Goal: Task Accomplishment & Management: Use online tool/utility

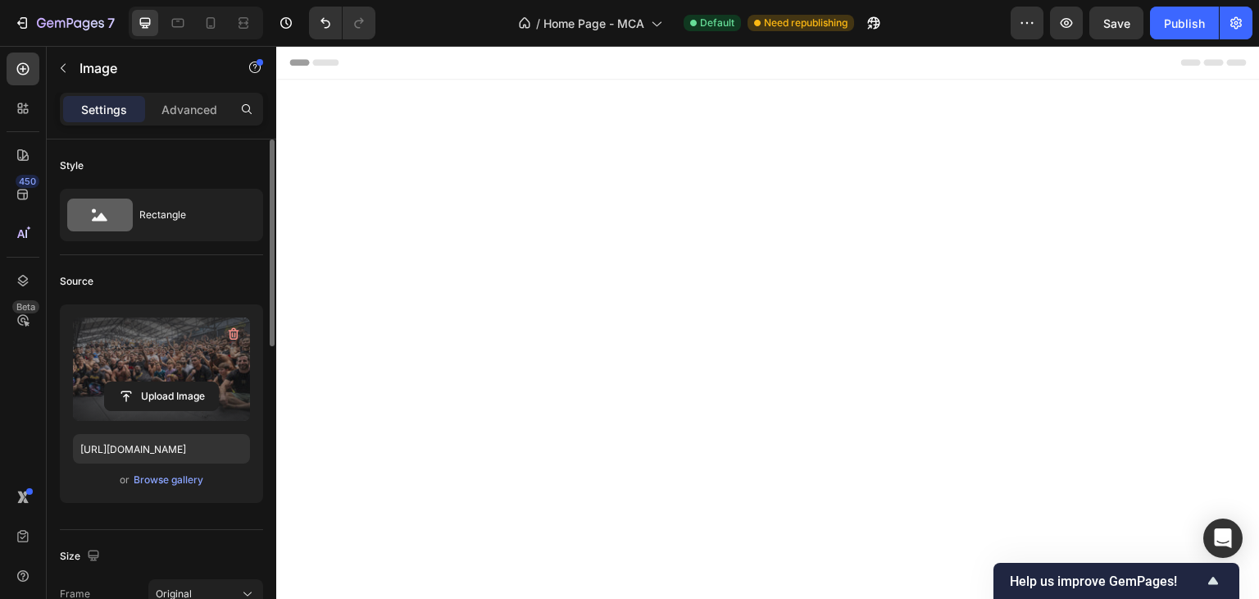
scroll to position [776, 0]
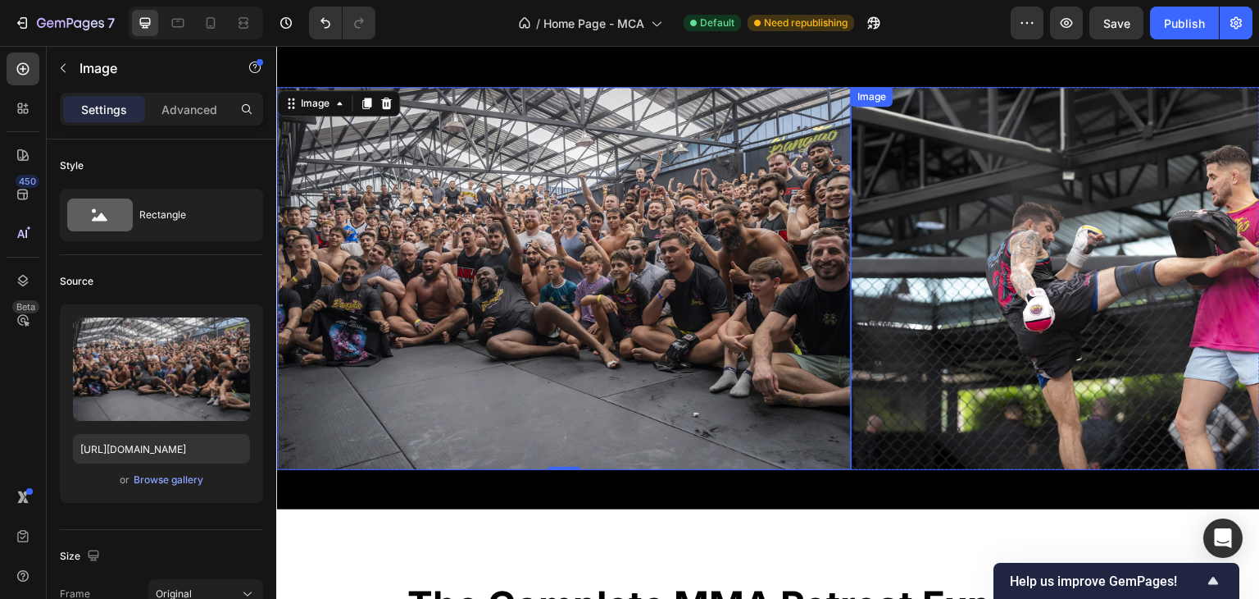
click at [1174, 207] on img at bounding box center [1138, 278] width 574 height 383
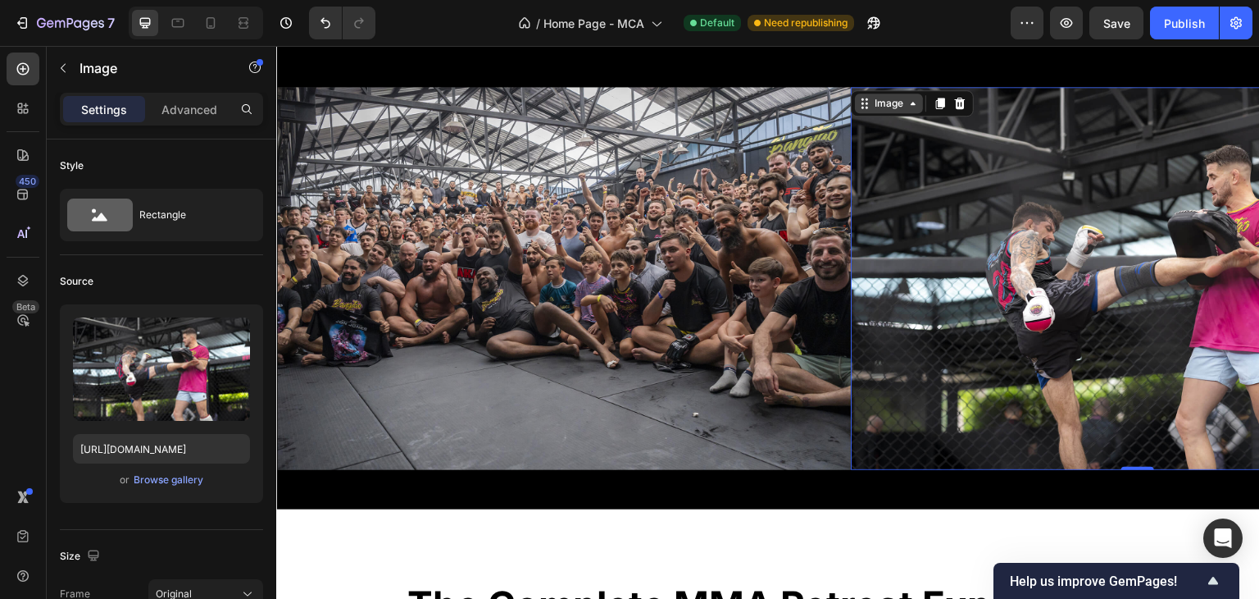
click at [864, 106] on icon at bounding box center [865, 103] width 13 height 13
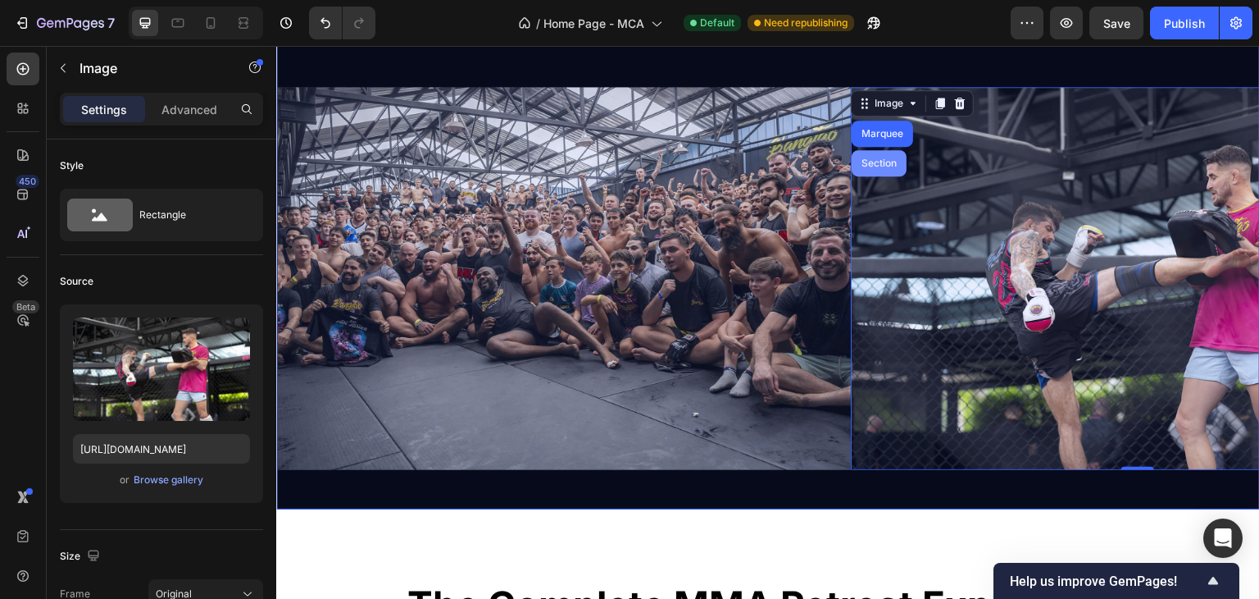
click at [885, 152] on div "Section" at bounding box center [879, 163] width 55 height 26
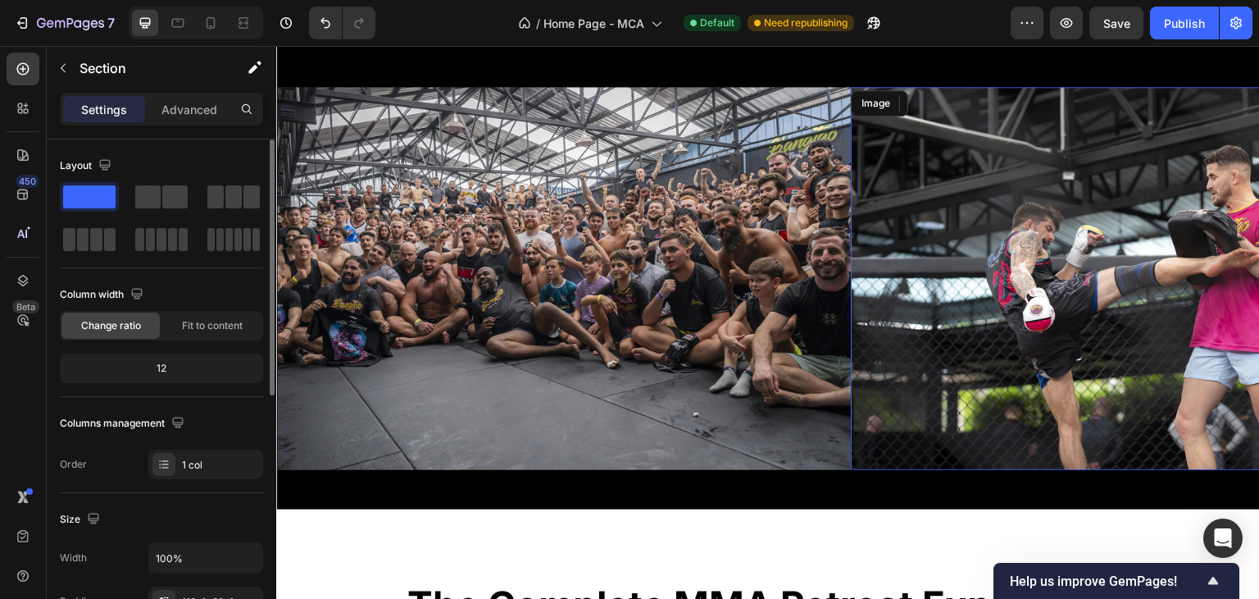
click at [231, 372] on div "12" at bounding box center [161, 368] width 197 height 23
click at [164, 369] on div "12" at bounding box center [161, 368] width 197 height 23
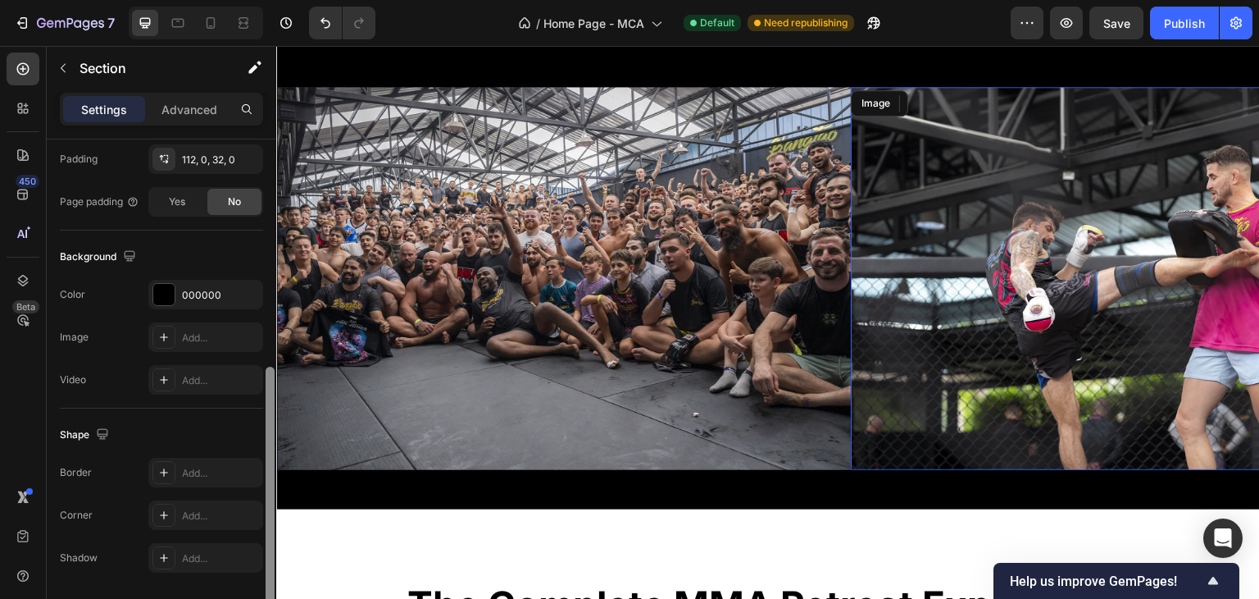
scroll to position [444, 0]
drag, startPoint x: 270, startPoint y: 155, endPoint x: 276, endPoint y: 380, distance: 225.6
click at [276, 380] on div at bounding box center [270, 392] width 12 height 506
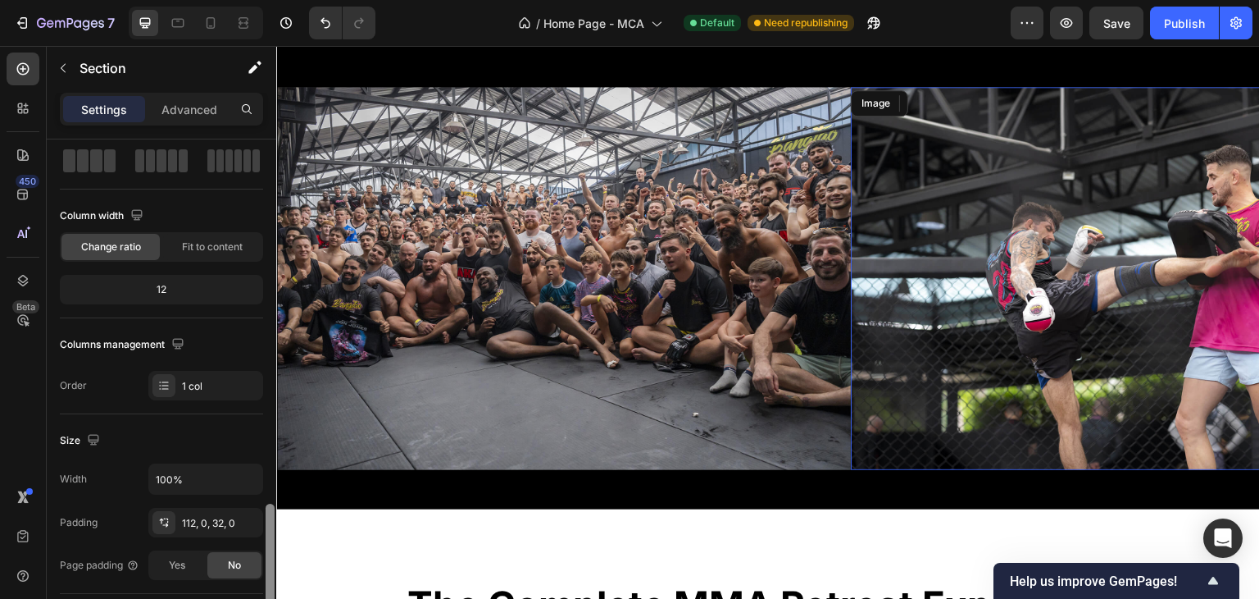
drag, startPoint x: 269, startPoint y: 375, endPoint x: 269, endPoint y: 158, distance: 216.5
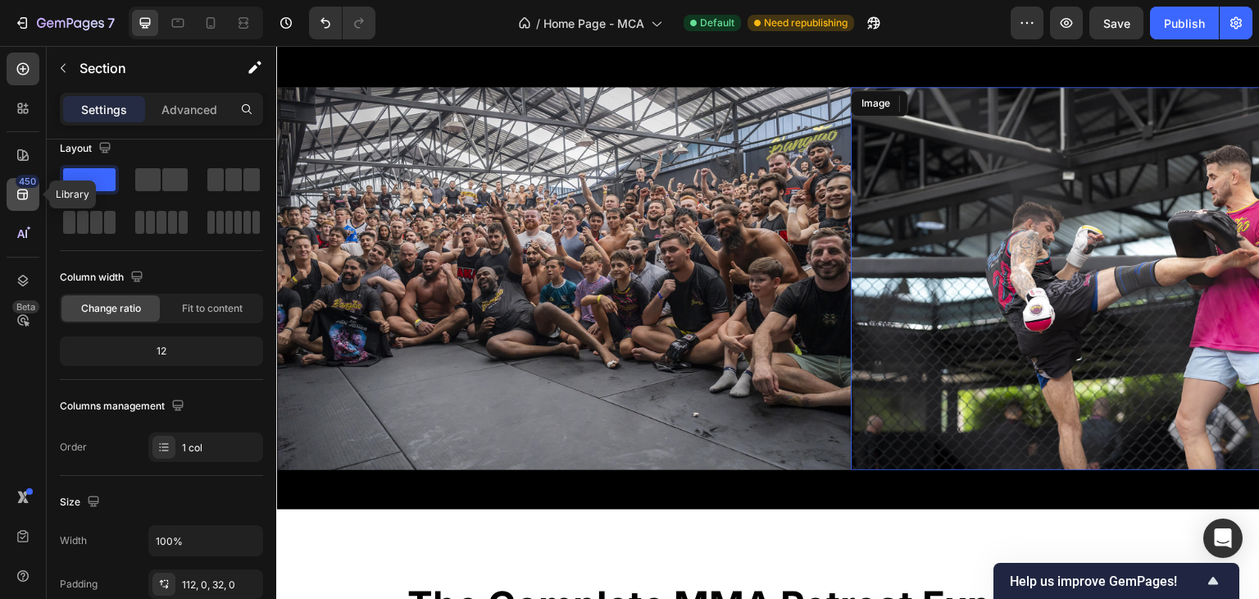
click at [23, 184] on div "450" at bounding box center [28, 181] width 24 height 13
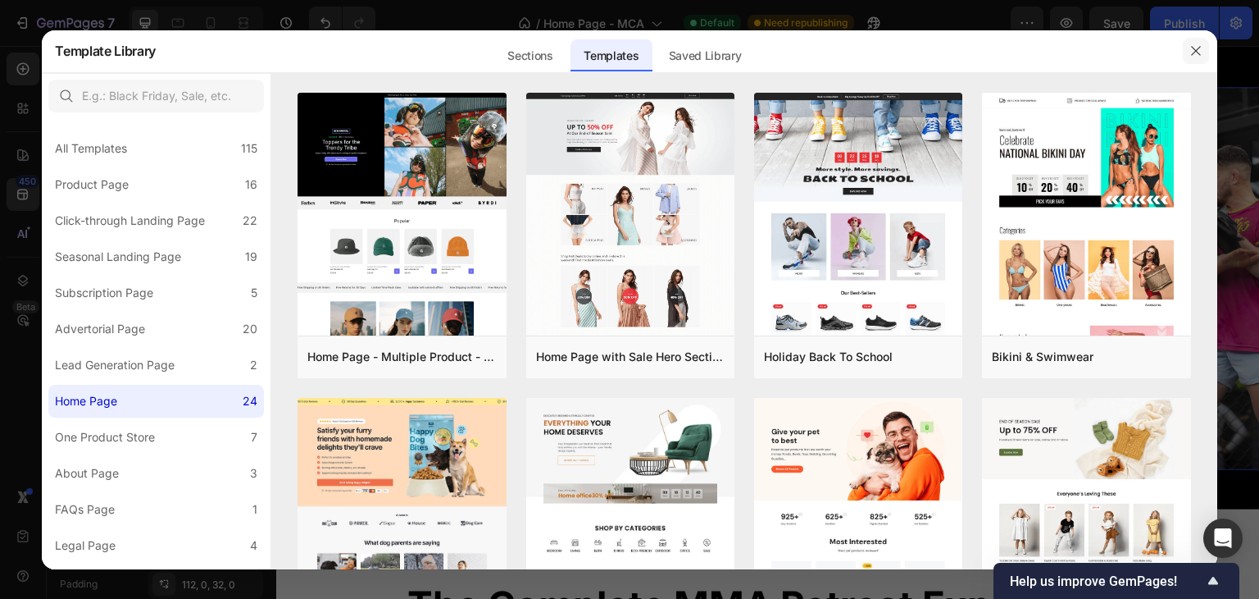
click at [1190, 54] on icon "button" at bounding box center [1196, 50] width 13 height 13
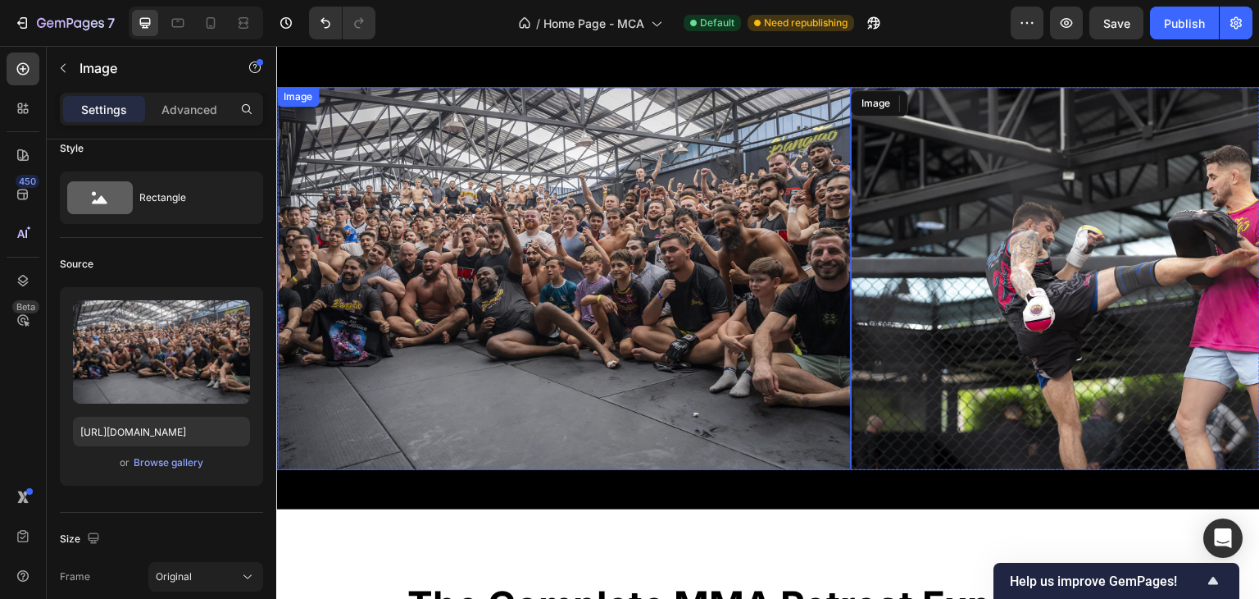
click at [507, 235] on img at bounding box center [564, 278] width 574 height 383
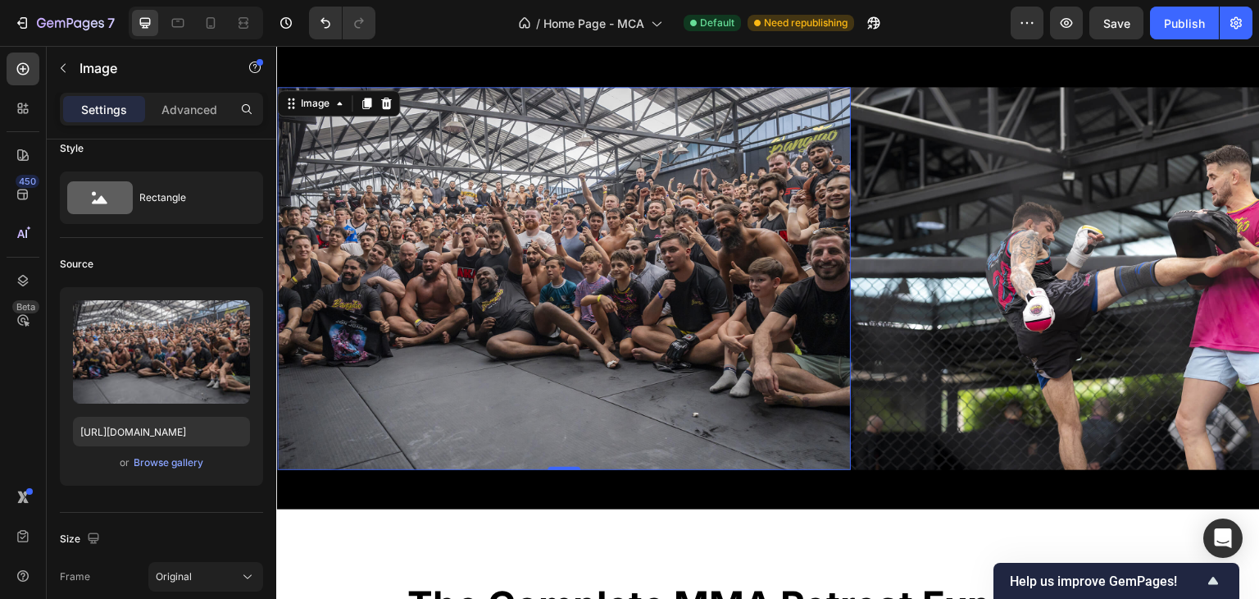
scroll to position [0, 0]
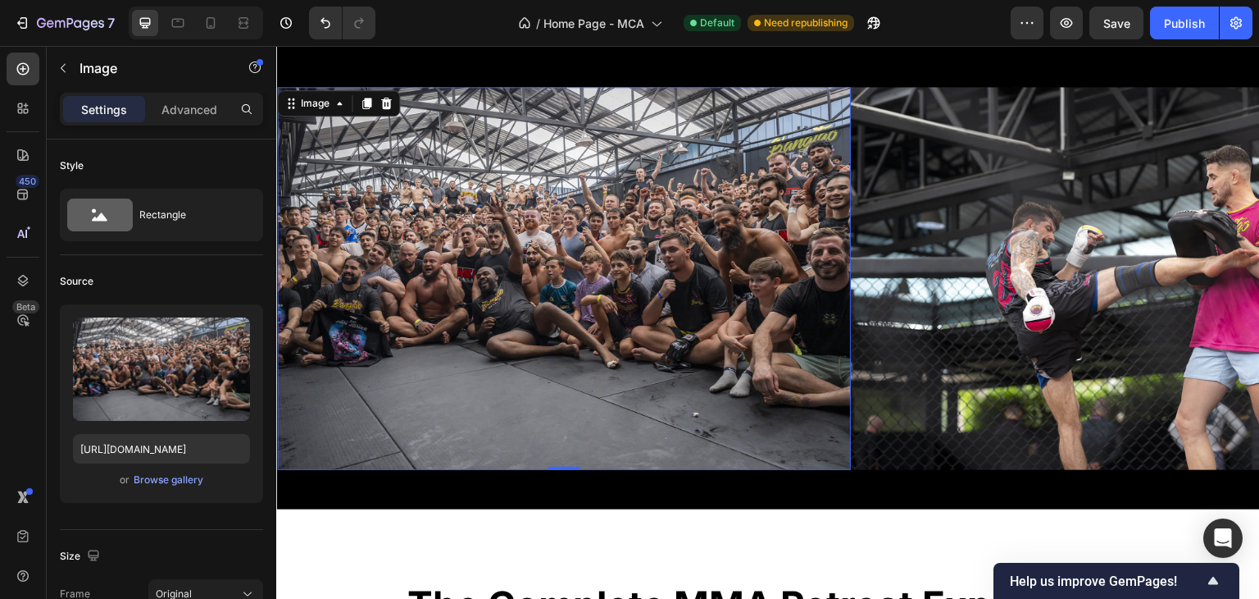
click at [837, 207] on img at bounding box center [564, 278] width 574 height 383
click at [887, 210] on img at bounding box center [1138, 278] width 574 height 383
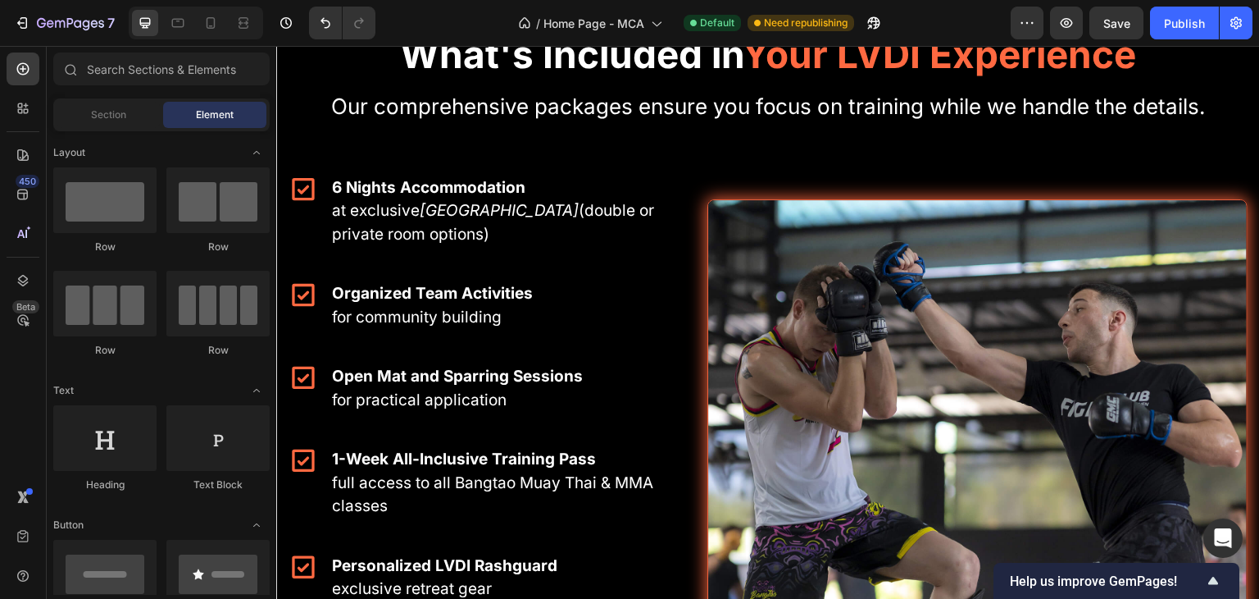
scroll to position [2384, 0]
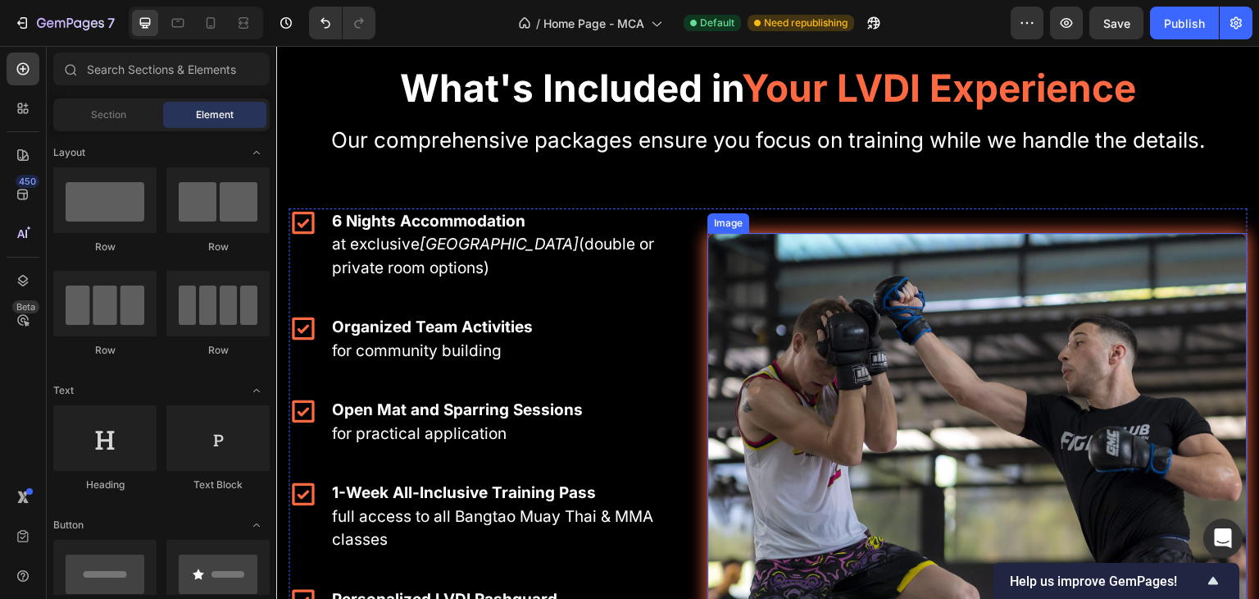
click at [1083, 357] on img at bounding box center [978, 570] width 540 height 675
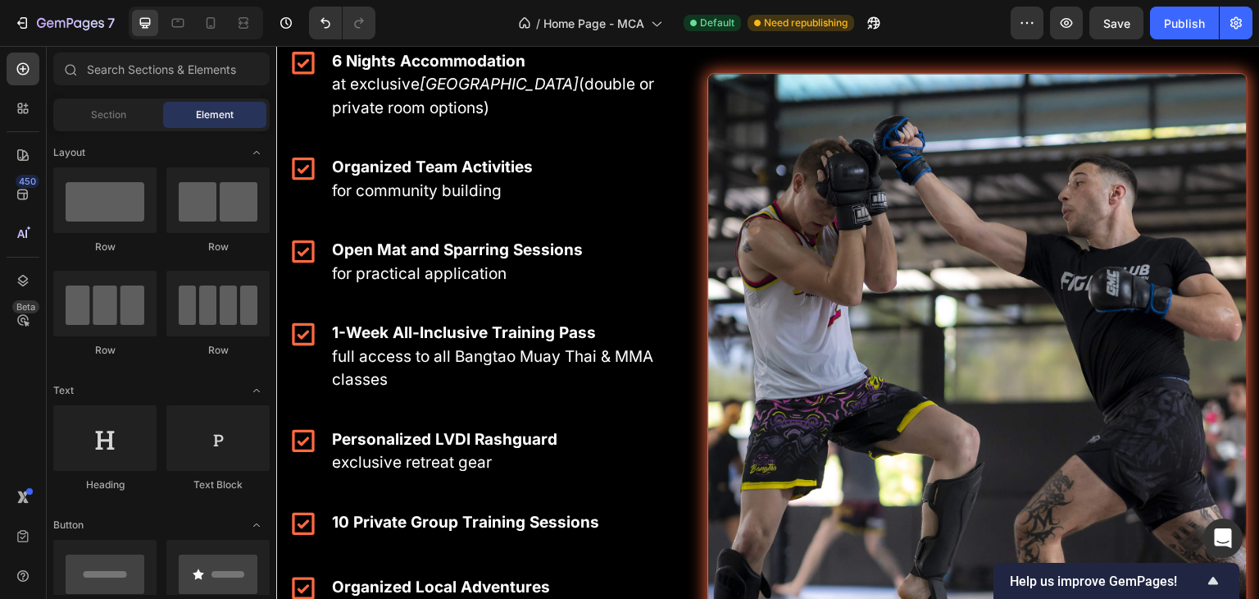
scroll to position [2588, 0]
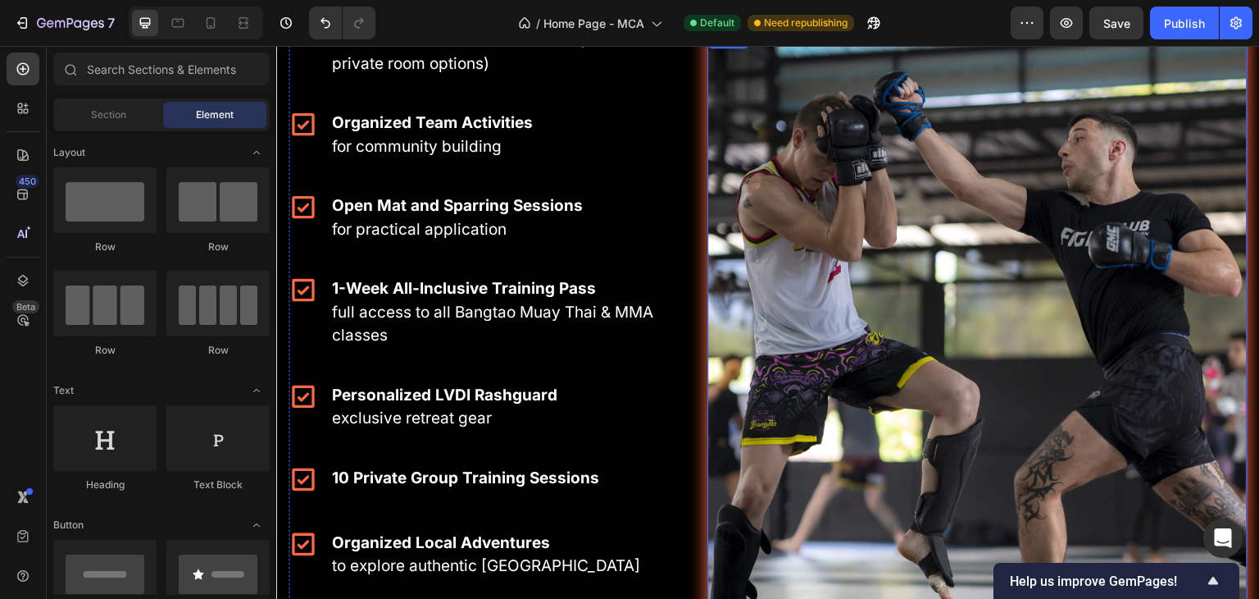
click at [1098, 260] on img at bounding box center [978, 366] width 540 height 675
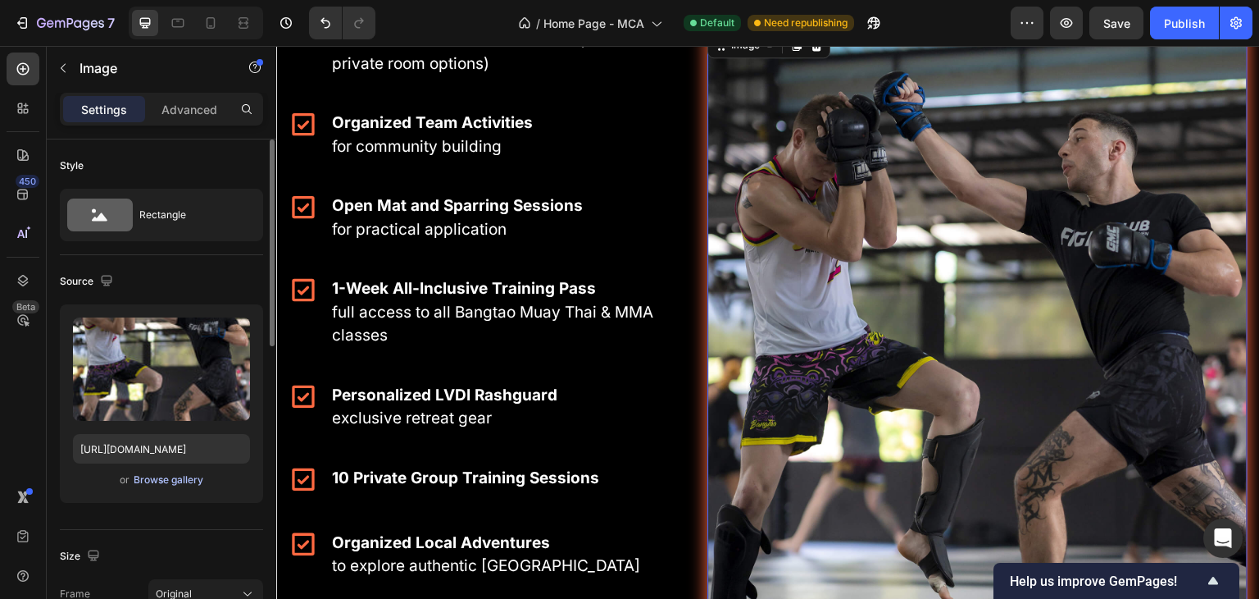
click at [190, 477] on div "Browse gallery" at bounding box center [169, 479] width 70 height 15
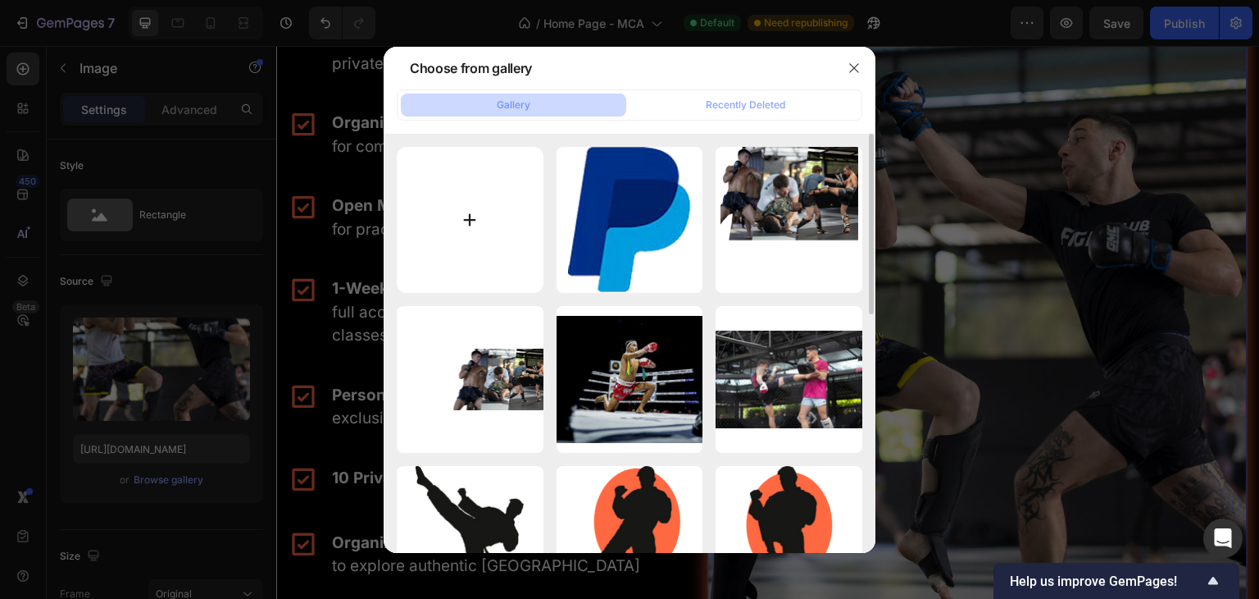
click at [470, 221] on input "file" at bounding box center [470, 220] width 147 height 147
click at [856, 66] on icon "button" at bounding box center [854, 67] width 13 height 13
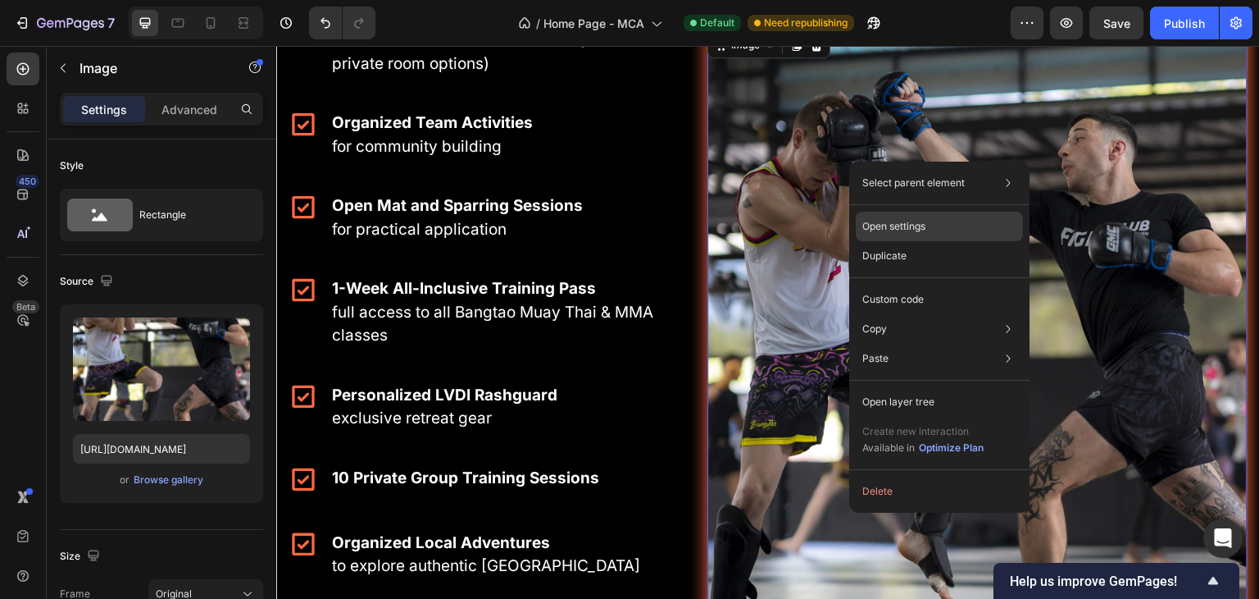
click at [903, 219] on p "Open settings" at bounding box center [894, 226] width 63 height 15
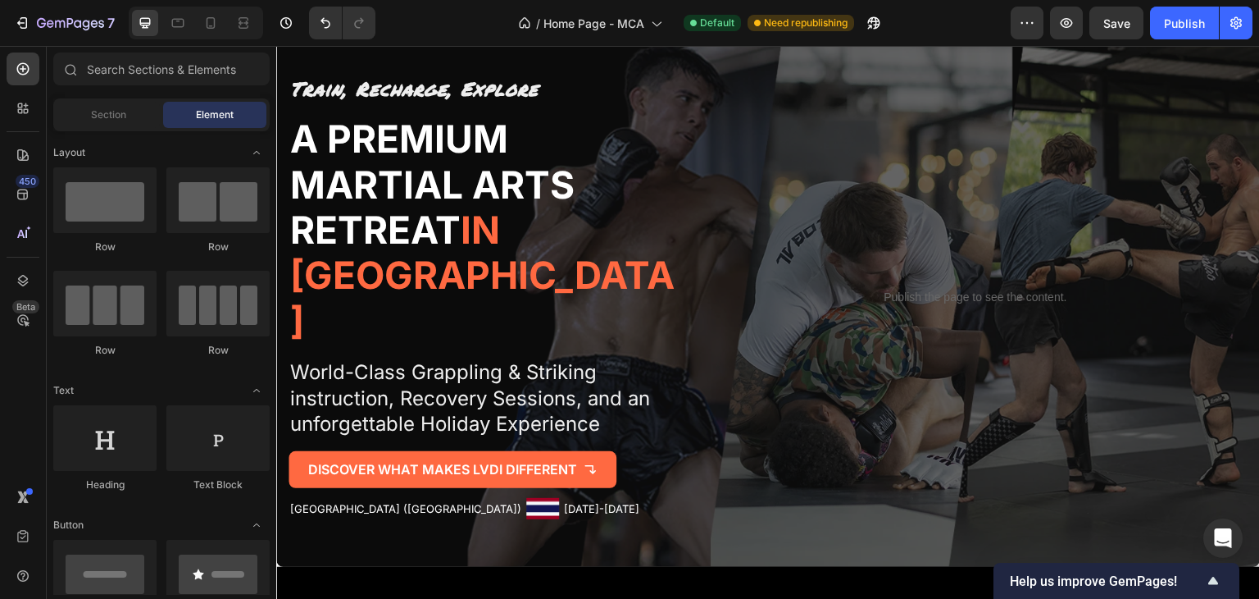
scroll to position [194, 0]
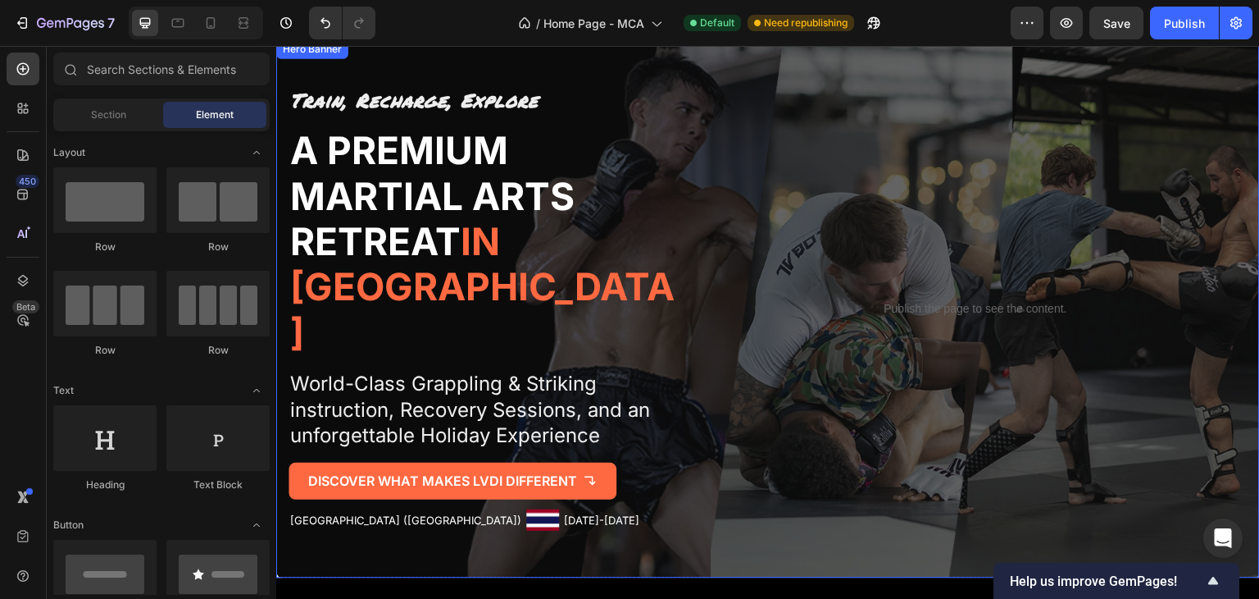
click at [328, 53] on div "Hero Banner" at bounding box center [313, 49] width 66 height 15
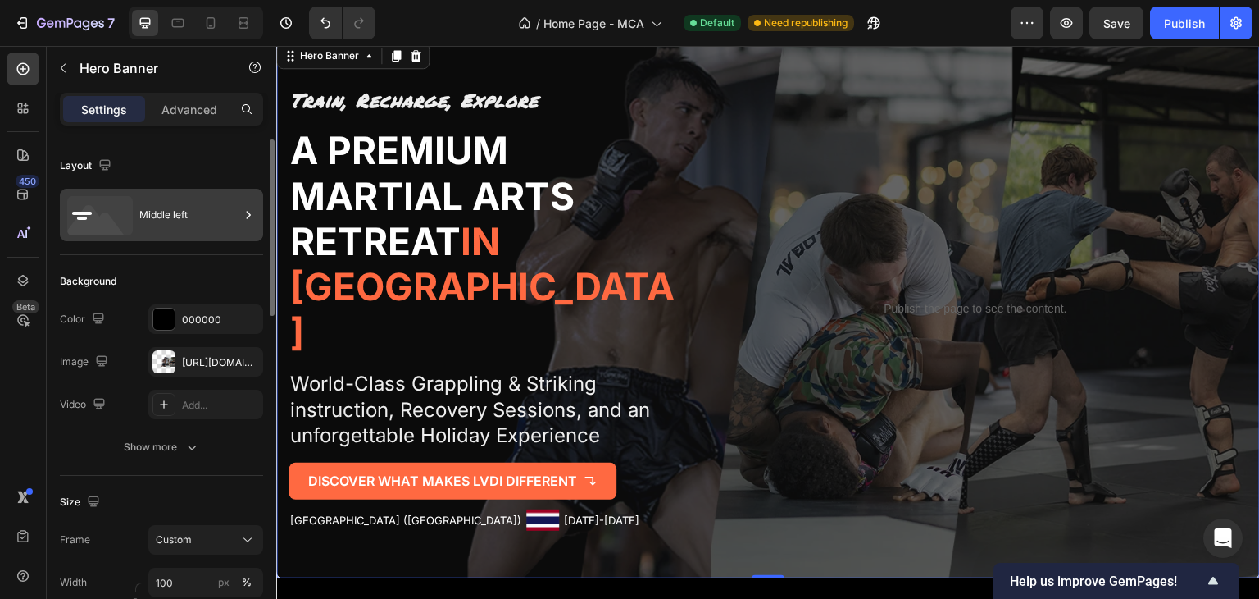
click at [239, 211] on div "Middle left" at bounding box center [189, 215] width 100 height 38
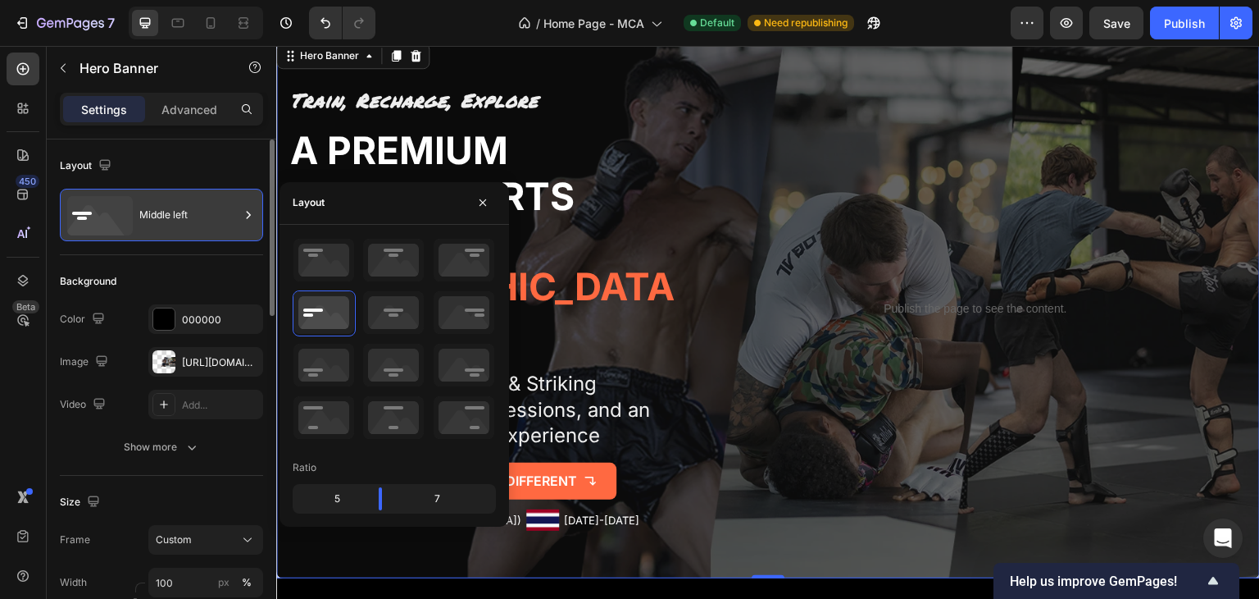
click at [239, 211] on div "Middle left" at bounding box center [189, 215] width 100 height 38
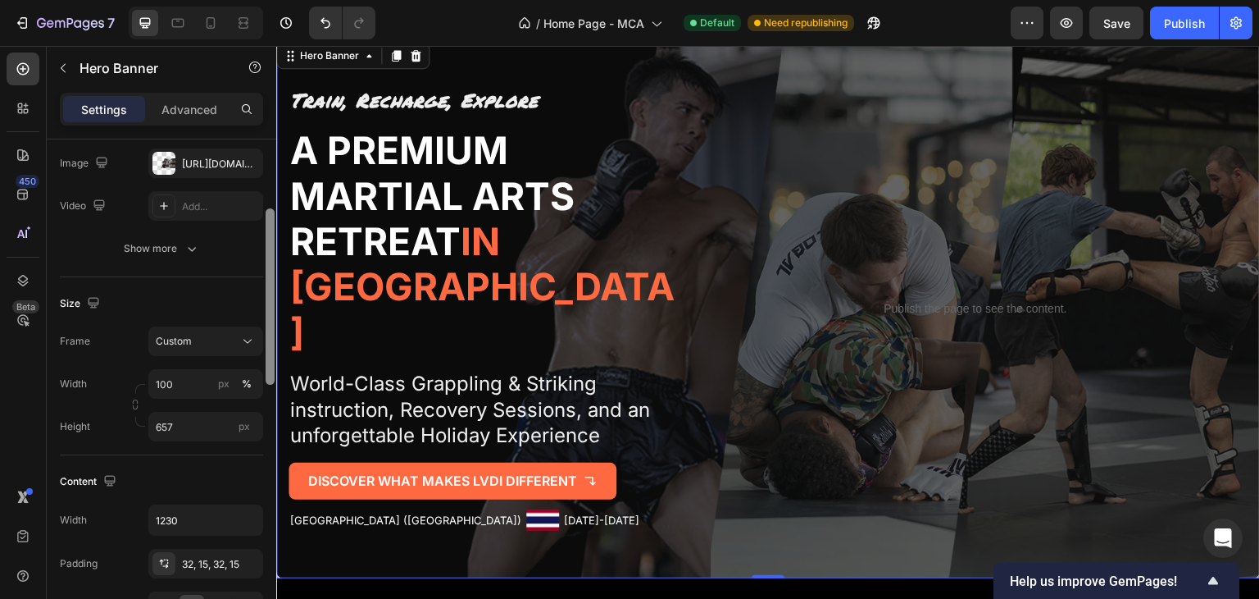
scroll to position [201, 0]
drag, startPoint x: 267, startPoint y: 303, endPoint x: 271, endPoint y: 373, distance: 70.6
click at [271, 373] on div at bounding box center [270, 297] width 9 height 176
click at [246, 519] on icon "button" at bounding box center [247, 517] width 16 height 16
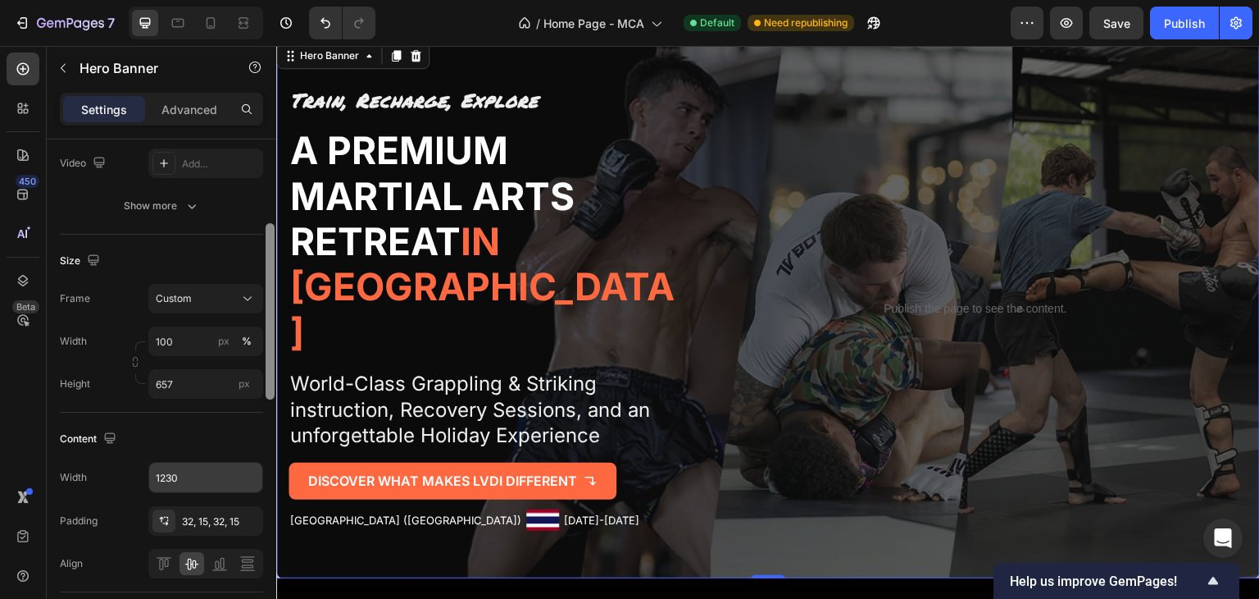
scroll to position [210, 0]
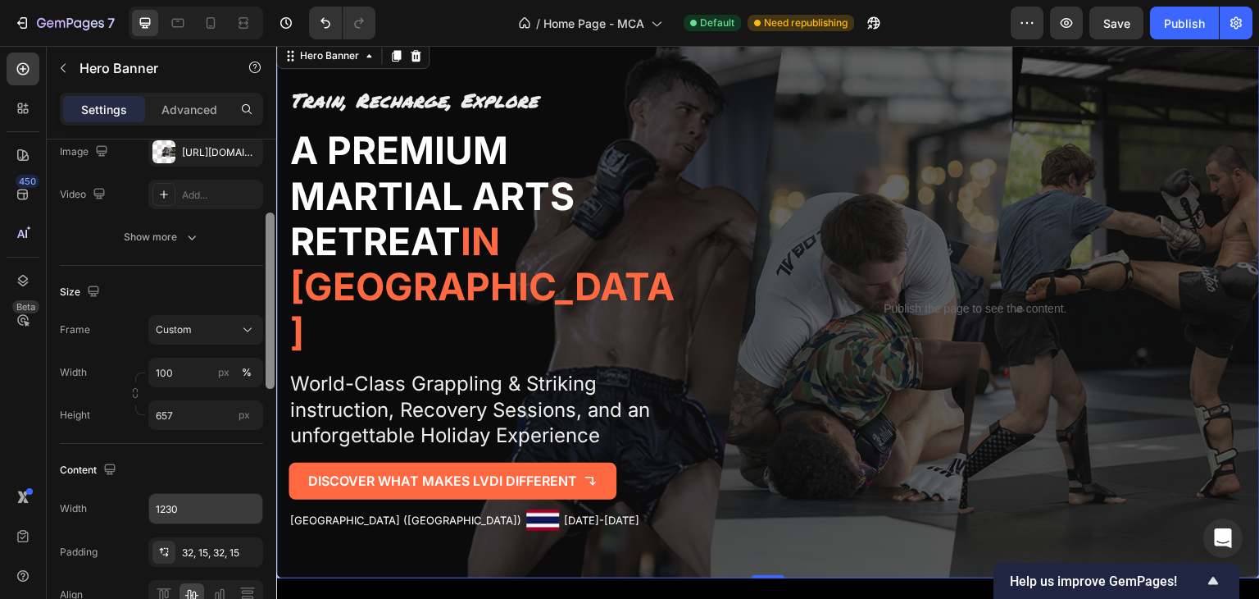
click at [276, 362] on div at bounding box center [270, 392] width 12 height 506
click at [245, 326] on icon at bounding box center [247, 329] width 16 height 16
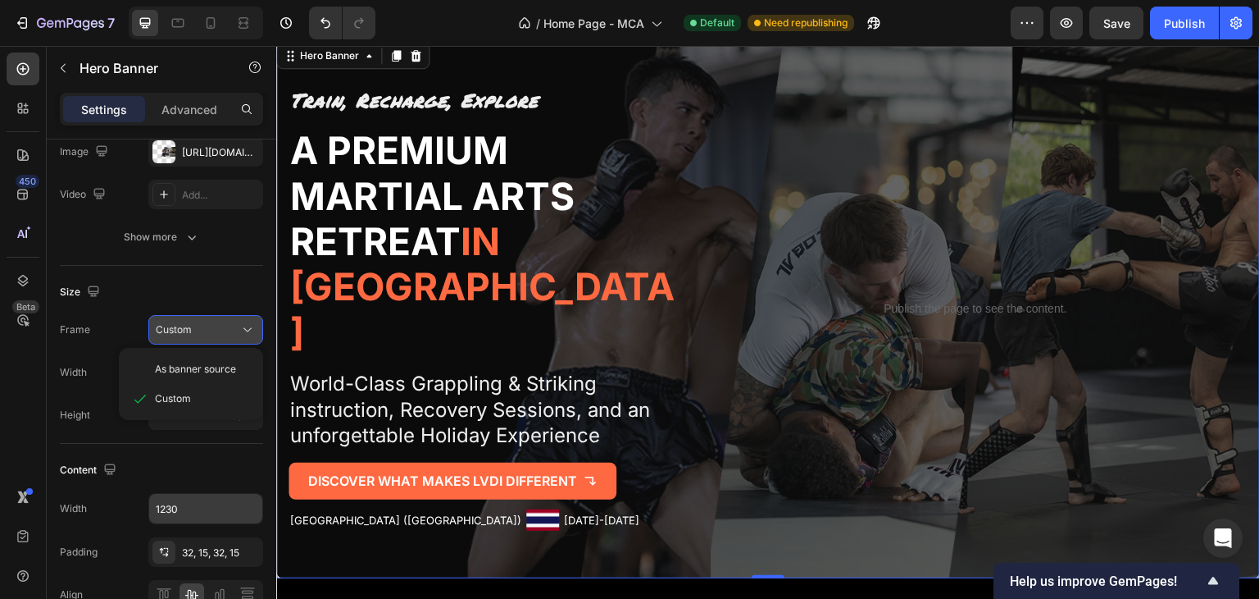
click at [245, 321] on icon at bounding box center [247, 329] width 16 height 16
click at [862, 243] on div "Publish the page to see the content. Custom Code" at bounding box center [976, 308] width 544 height 445
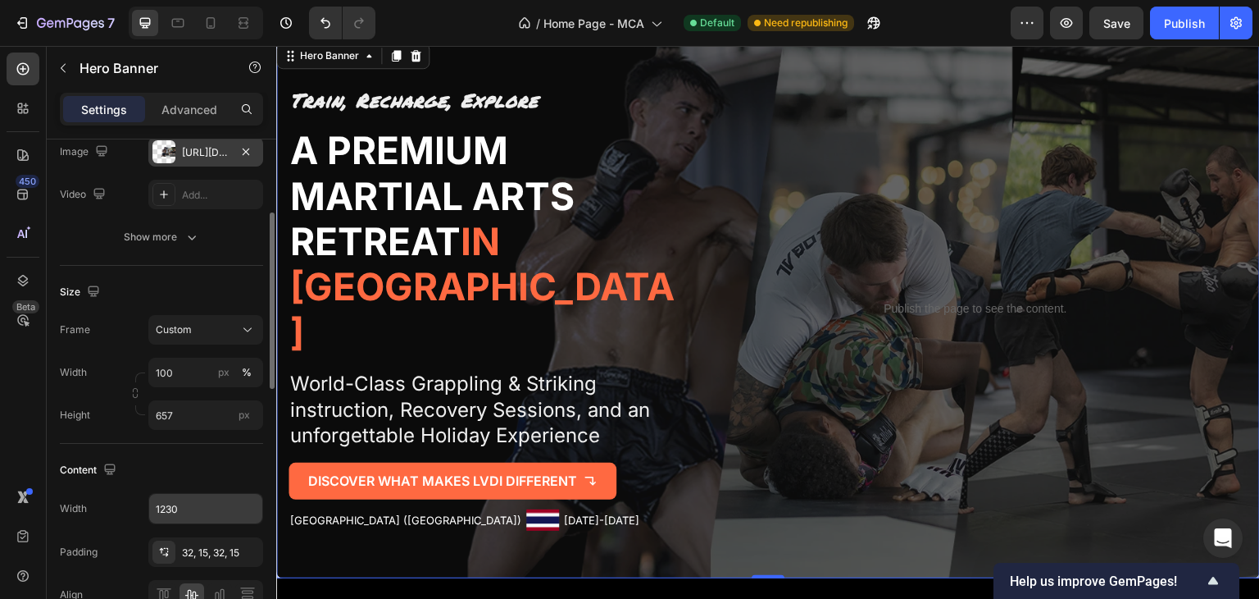
click at [203, 157] on div "[URL][DOMAIN_NAME]" at bounding box center [206, 152] width 48 height 15
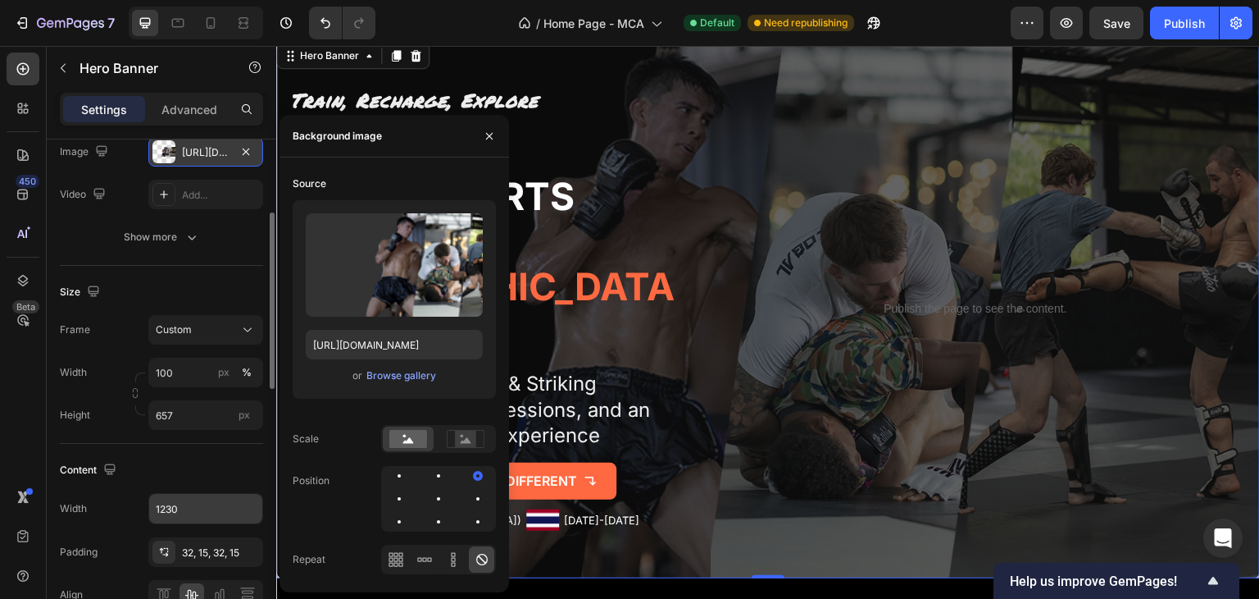
click at [192, 148] on div "[URL][DOMAIN_NAME]" at bounding box center [206, 152] width 48 height 15
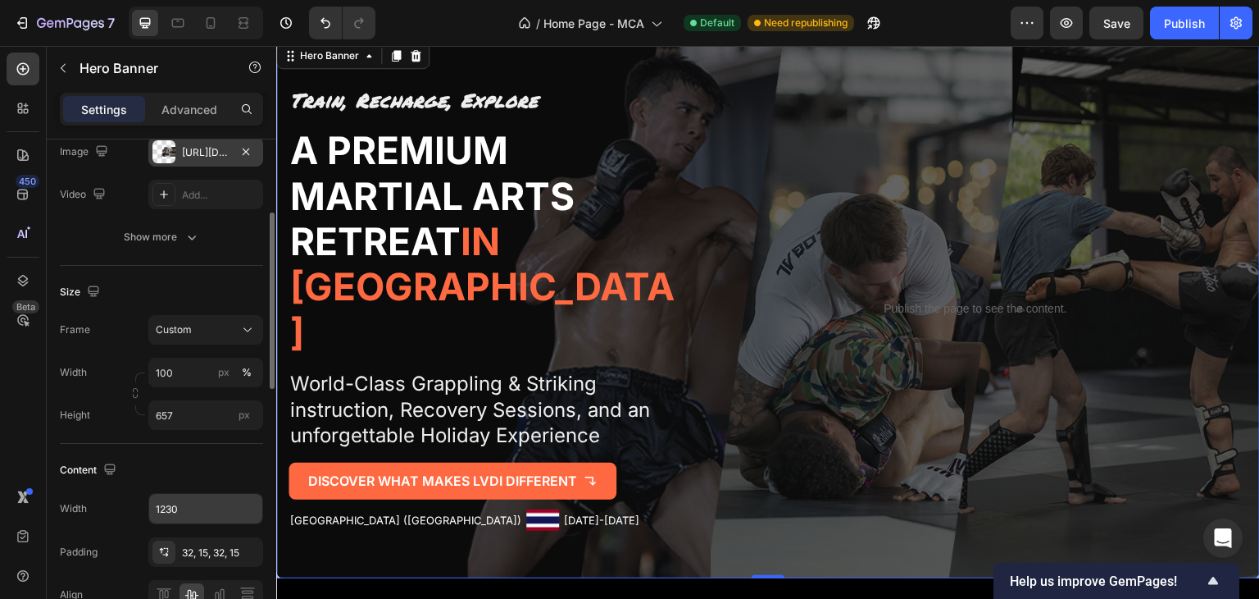
click at [207, 147] on div "[URL][DOMAIN_NAME]" at bounding box center [206, 152] width 48 height 15
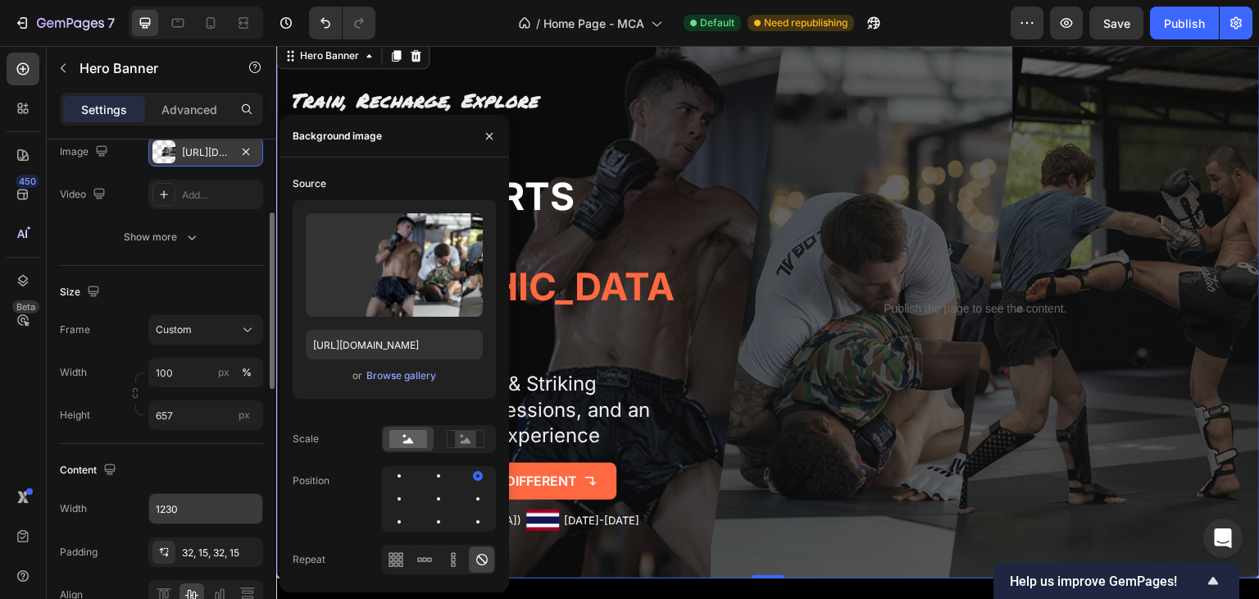
click at [198, 148] on div "[URL][DOMAIN_NAME]" at bounding box center [206, 152] width 48 height 15
click at [376, 375] on div "Browse gallery" at bounding box center [402, 375] width 70 height 15
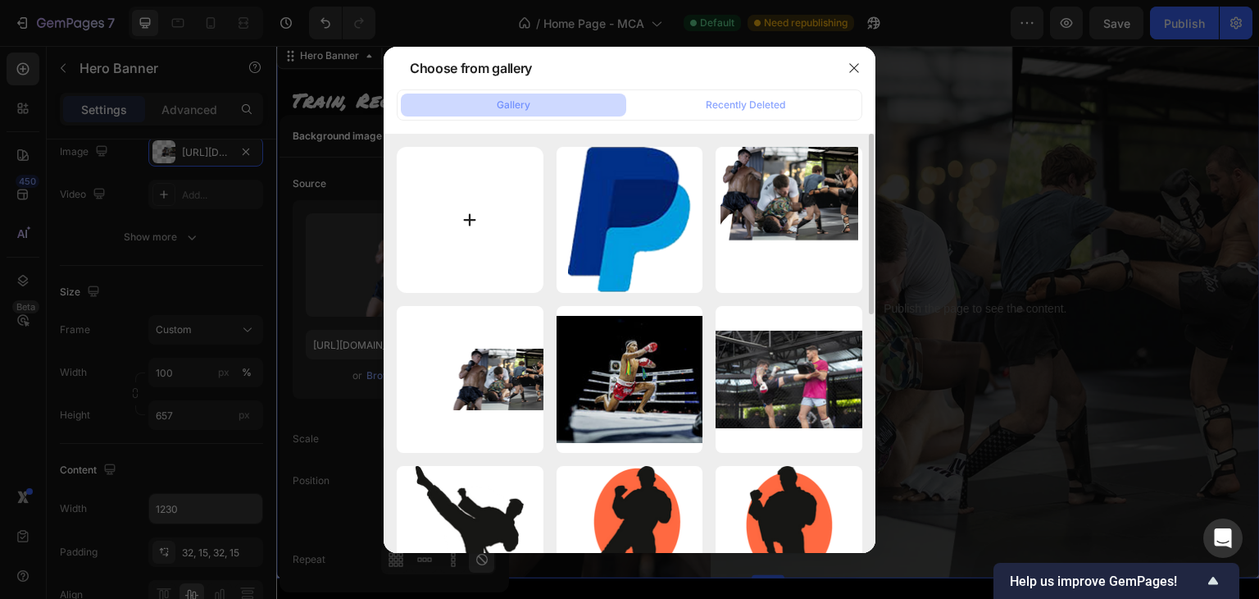
click at [484, 224] on input "file" at bounding box center [470, 220] width 147 height 147
type input "C:\fakepath\phuket-grappling-beach-banner.jpg.jpg"
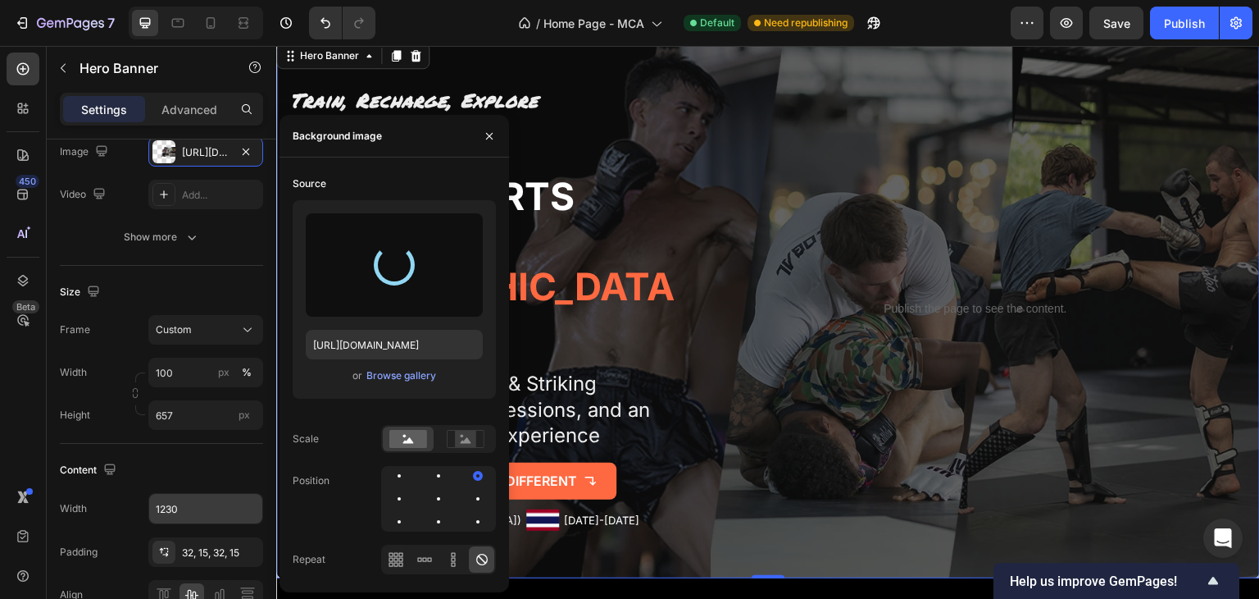
type input "[URL][DOMAIN_NAME]"
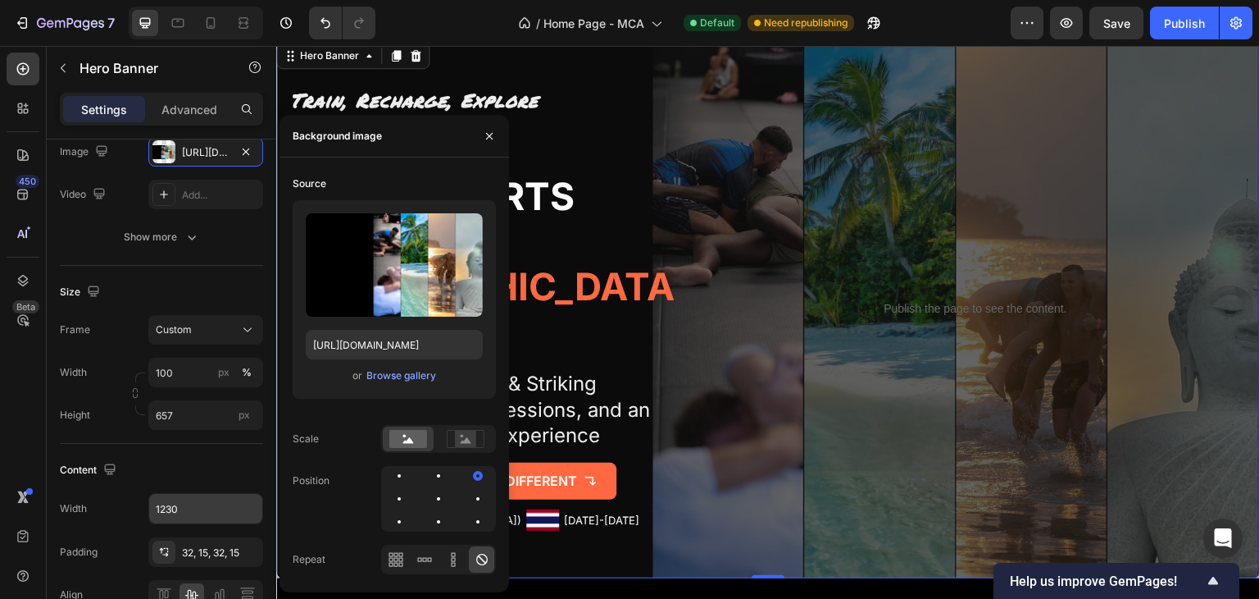
click at [716, 330] on div "Publish the page to see the content. Custom Code" at bounding box center [976, 308] width 544 height 445
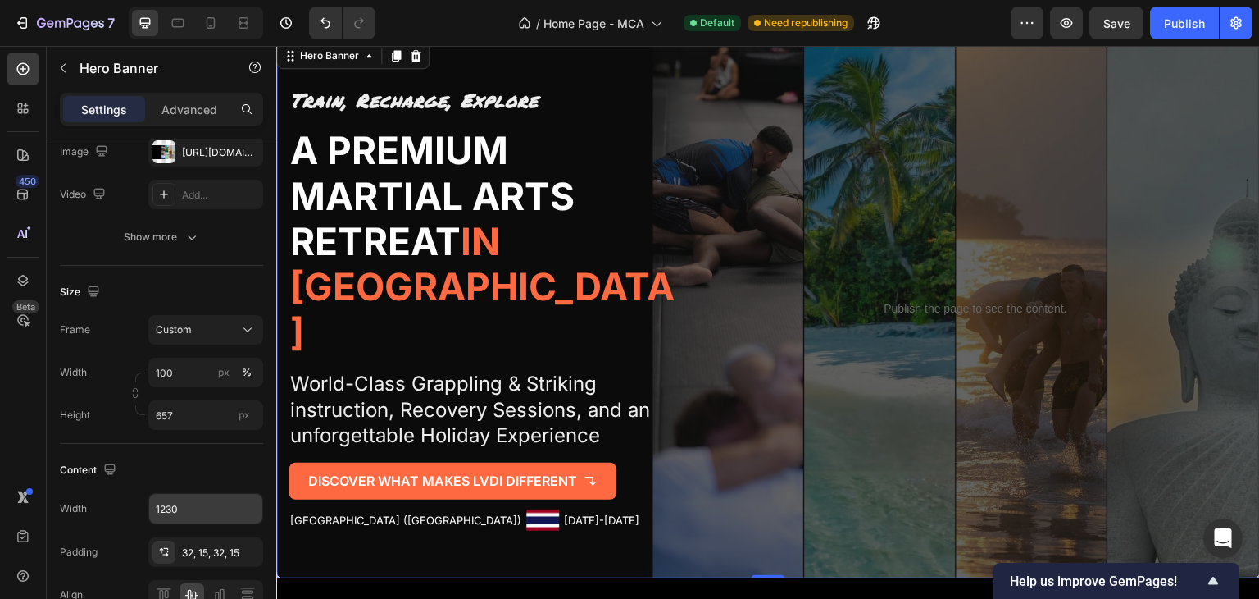
click at [945, 33] on div "/ Home Page - MCA Default Need republishing" at bounding box center [700, 23] width 622 height 33
click at [1066, 26] on icon "button" at bounding box center [1067, 23] width 16 height 16
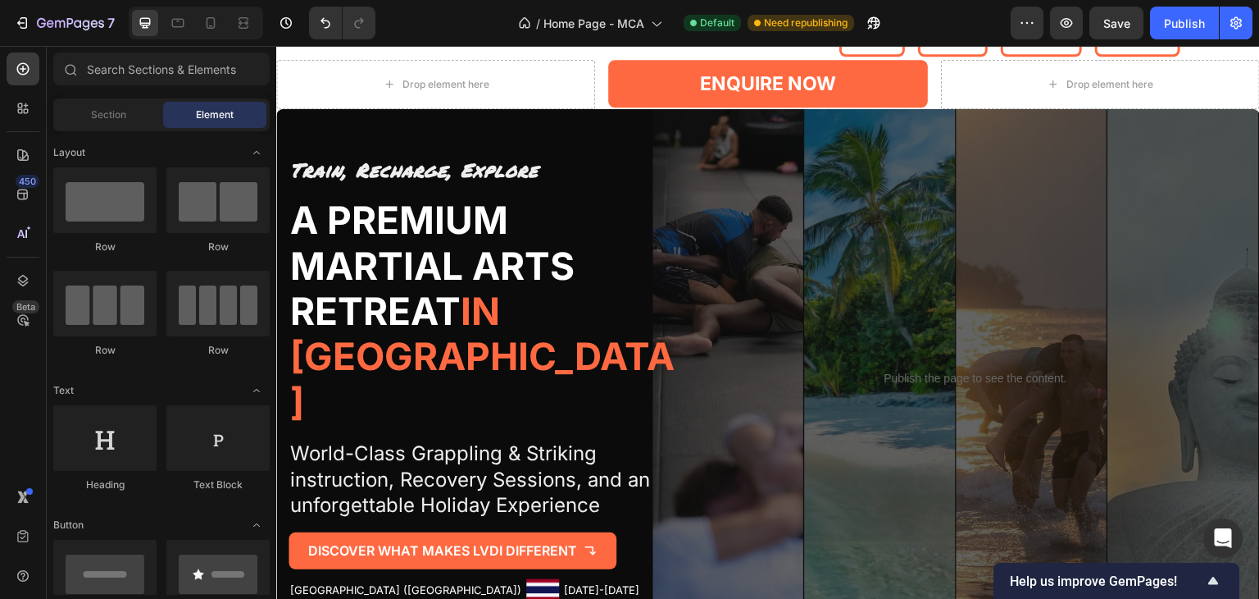
scroll to position [392, 0]
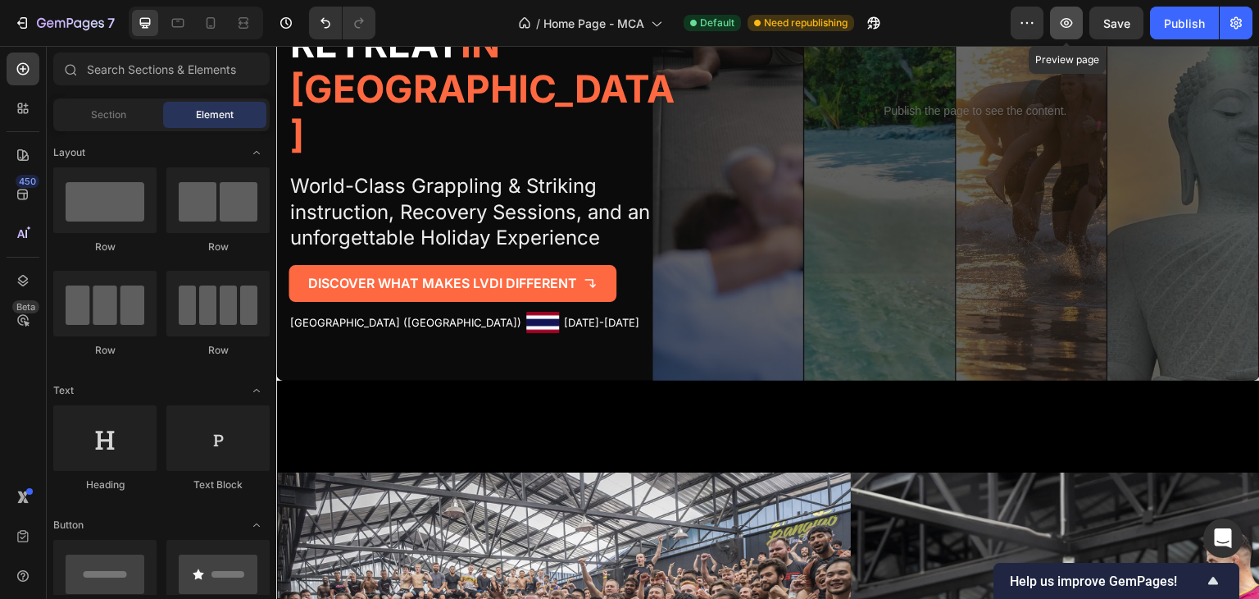
click at [1062, 27] on icon "button" at bounding box center [1067, 23] width 16 height 16
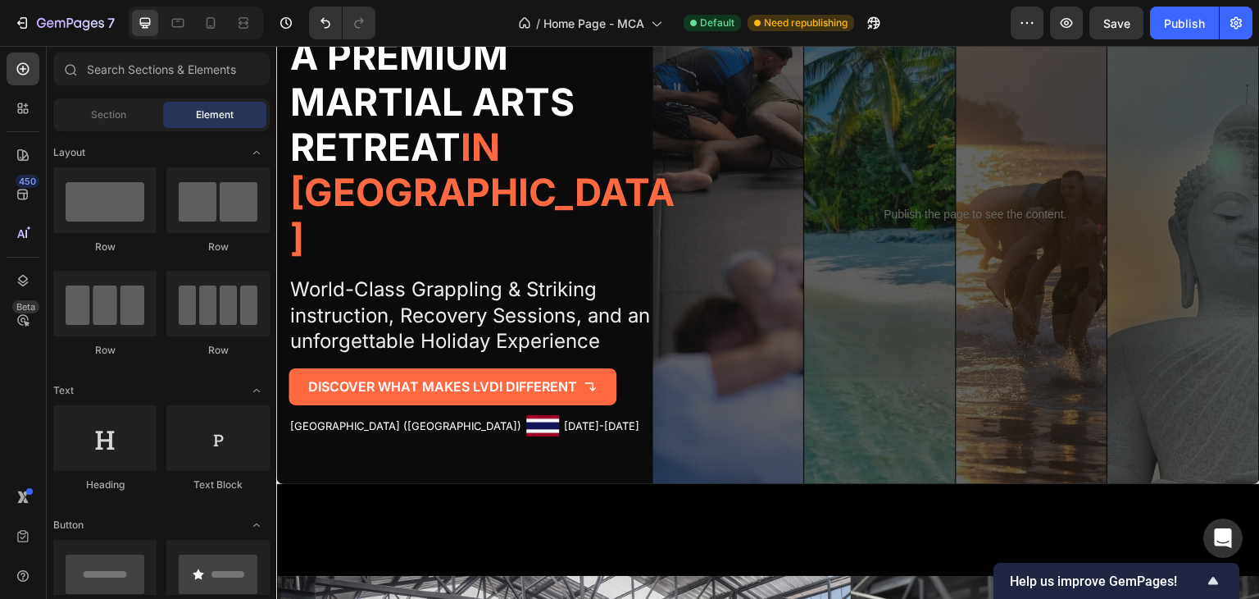
scroll to position [0, 0]
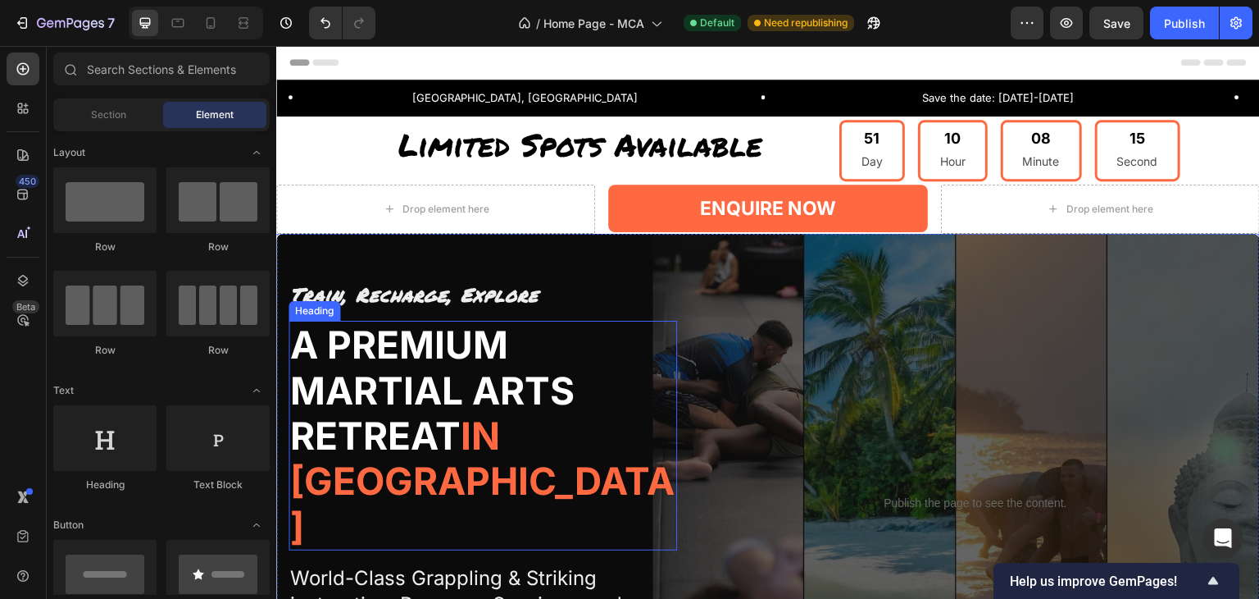
click at [827, 348] on div "Publish the page to see the content. Custom Code" at bounding box center [976, 502] width 544 height 445
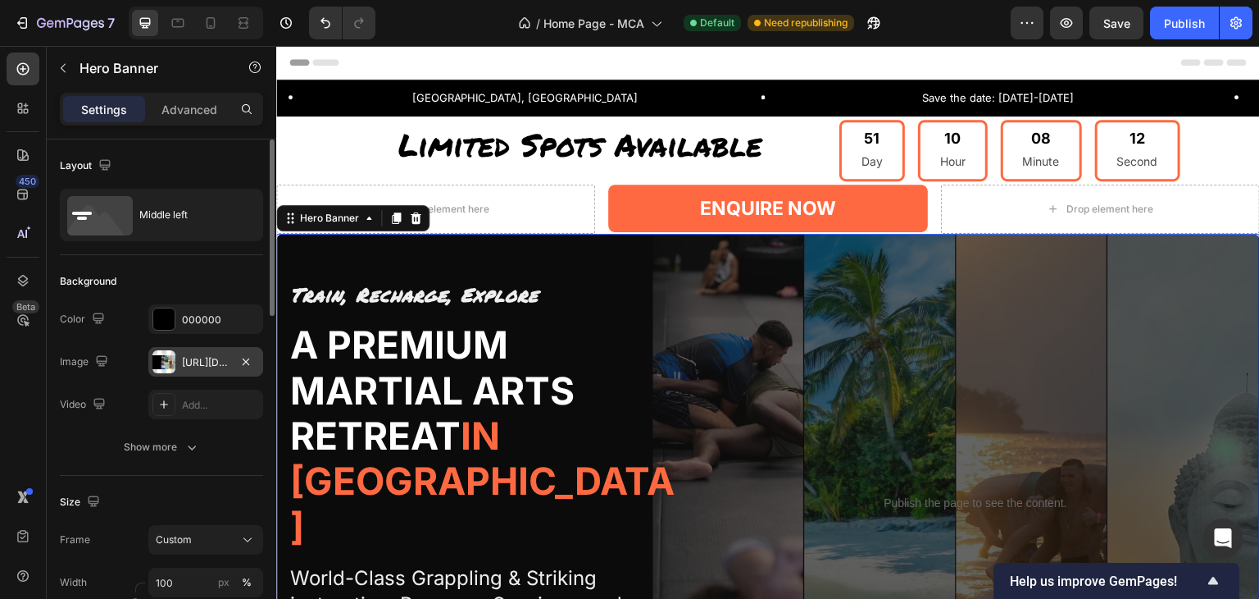
click at [211, 356] on div "[URL][DOMAIN_NAME]" at bounding box center [206, 362] width 48 height 15
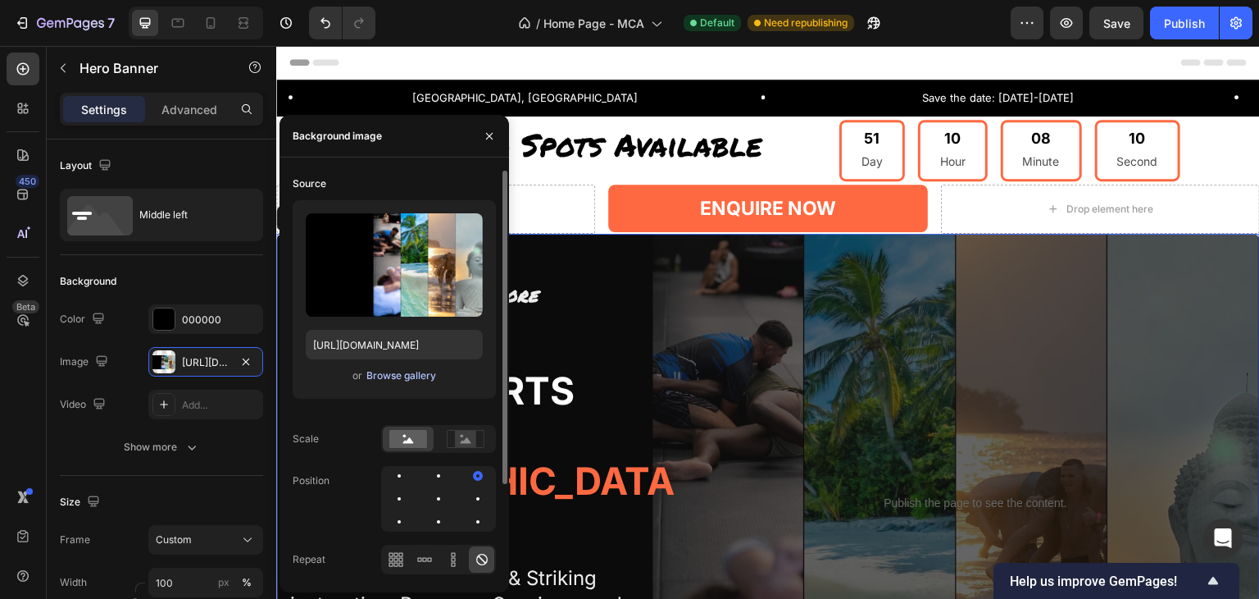
click at [379, 376] on div "Browse gallery" at bounding box center [402, 375] width 70 height 15
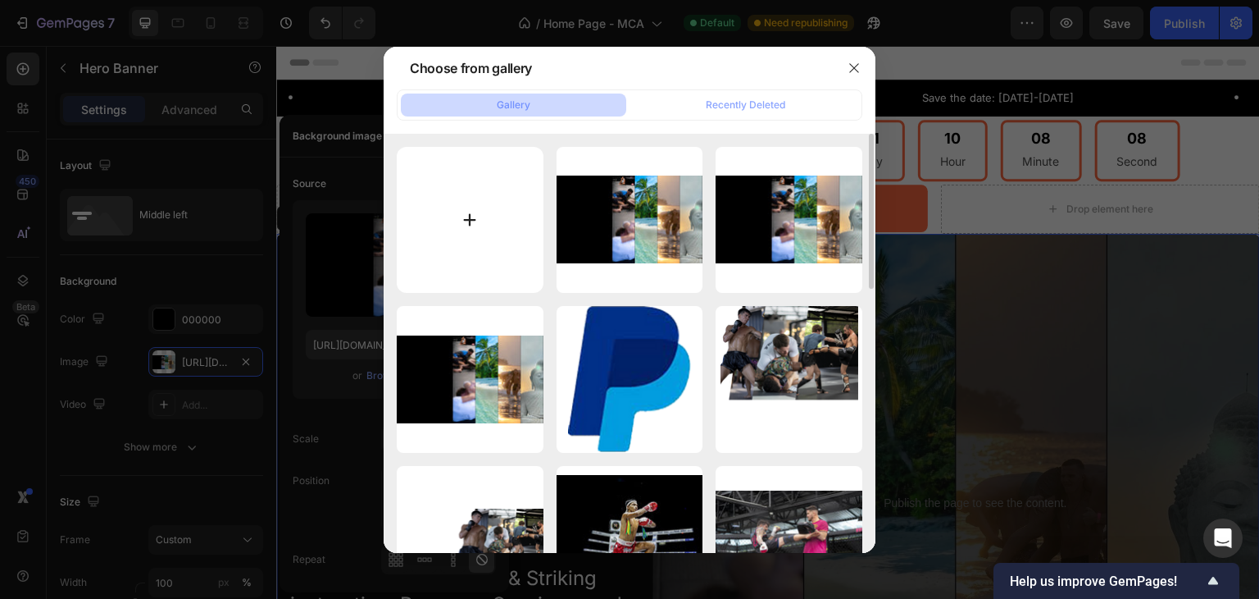
click at [456, 242] on input "file" at bounding box center [470, 220] width 147 height 147
type input "C:\fakepath\Untitled design (3).jpg"
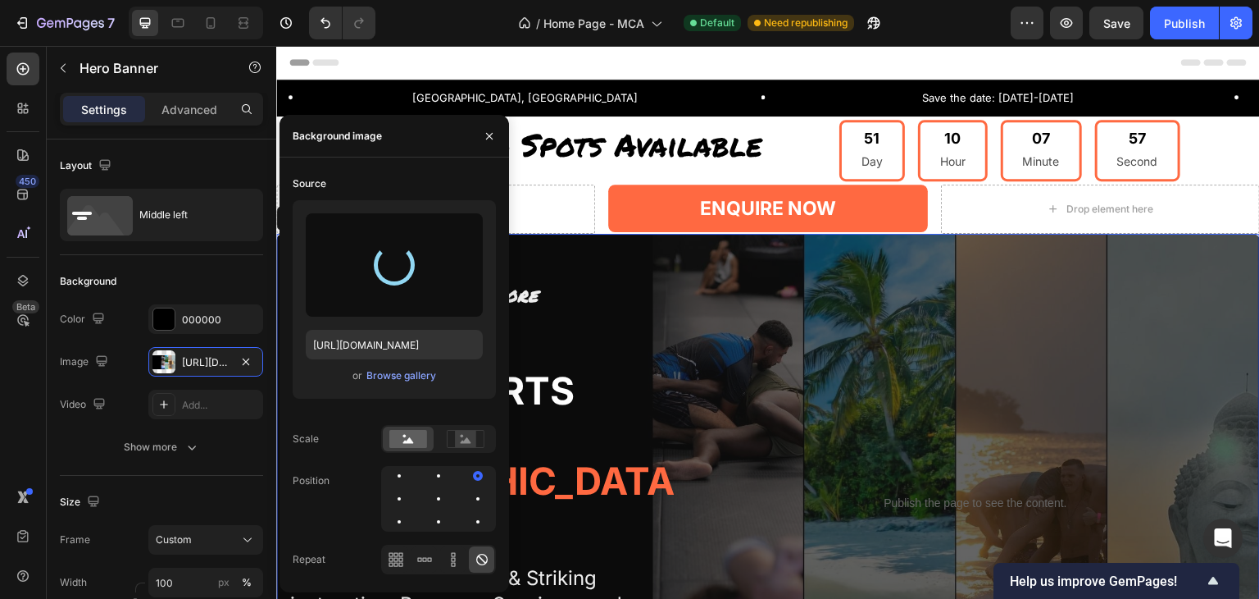
type input "[URL][DOMAIN_NAME]"
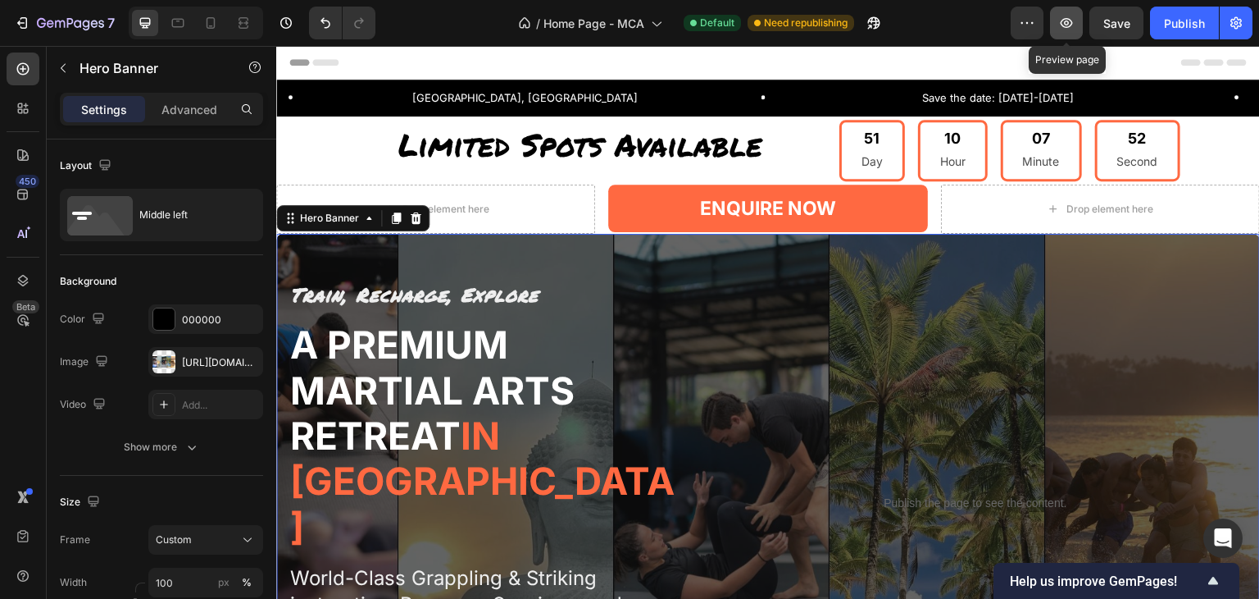
click at [1073, 16] on icon "button" at bounding box center [1067, 23] width 16 height 16
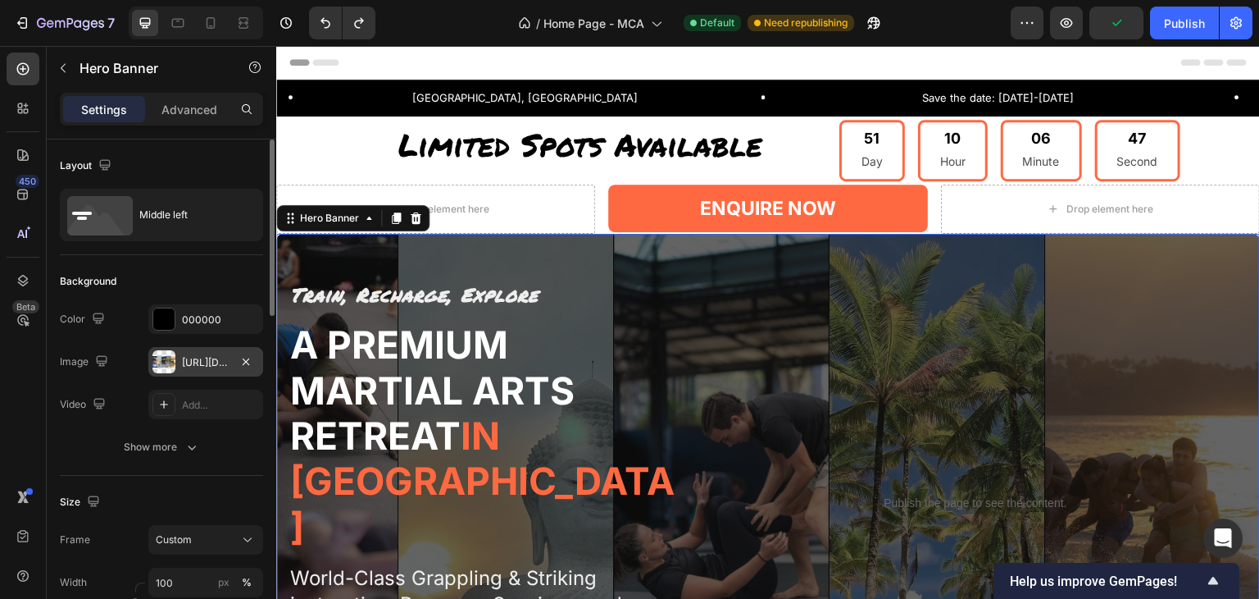
click at [192, 358] on div "[URL][DOMAIN_NAME]" at bounding box center [206, 362] width 48 height 15
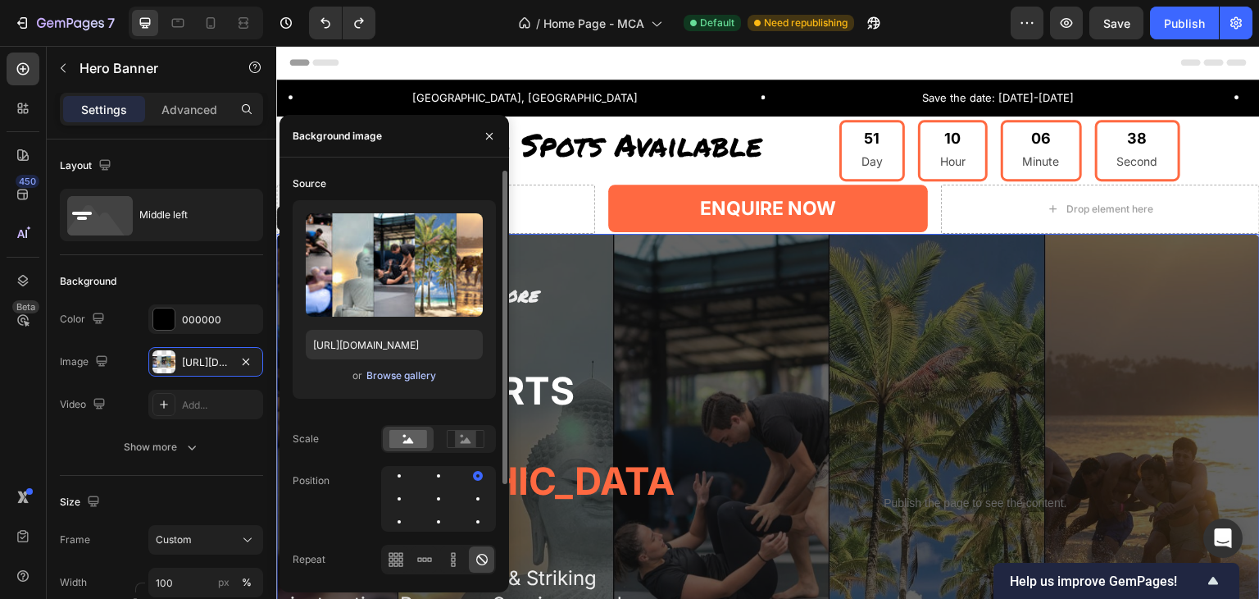
click at [394, 374] on div "Browse gallery" at bounding box center [402, 375] width 70 height 15
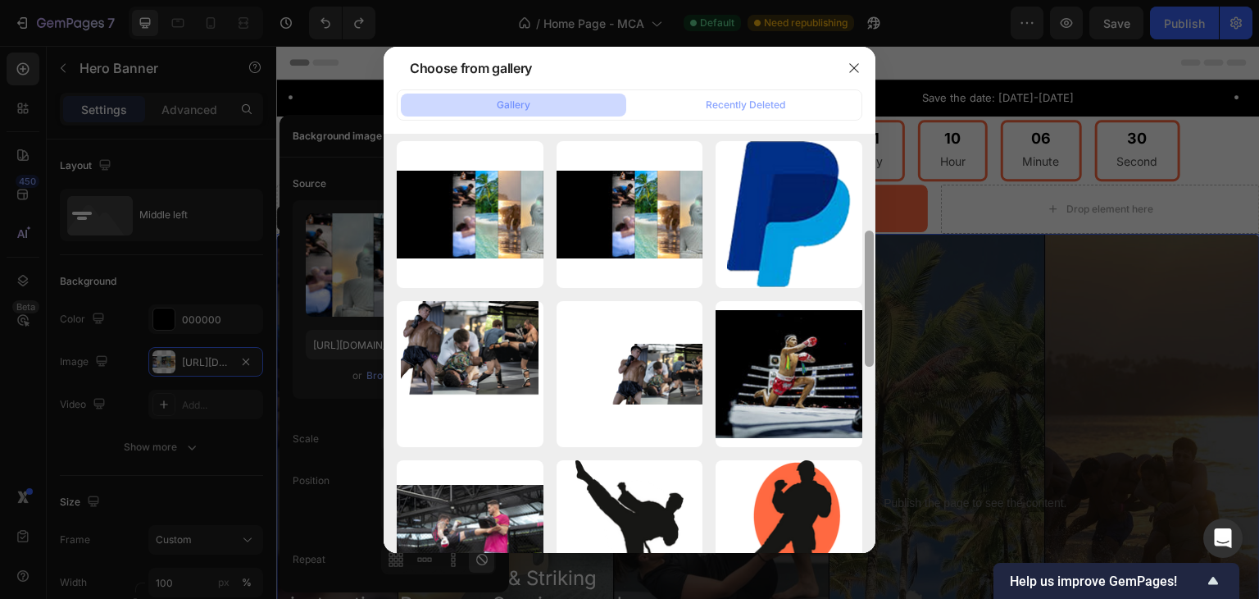
scroll to position [333, 0]
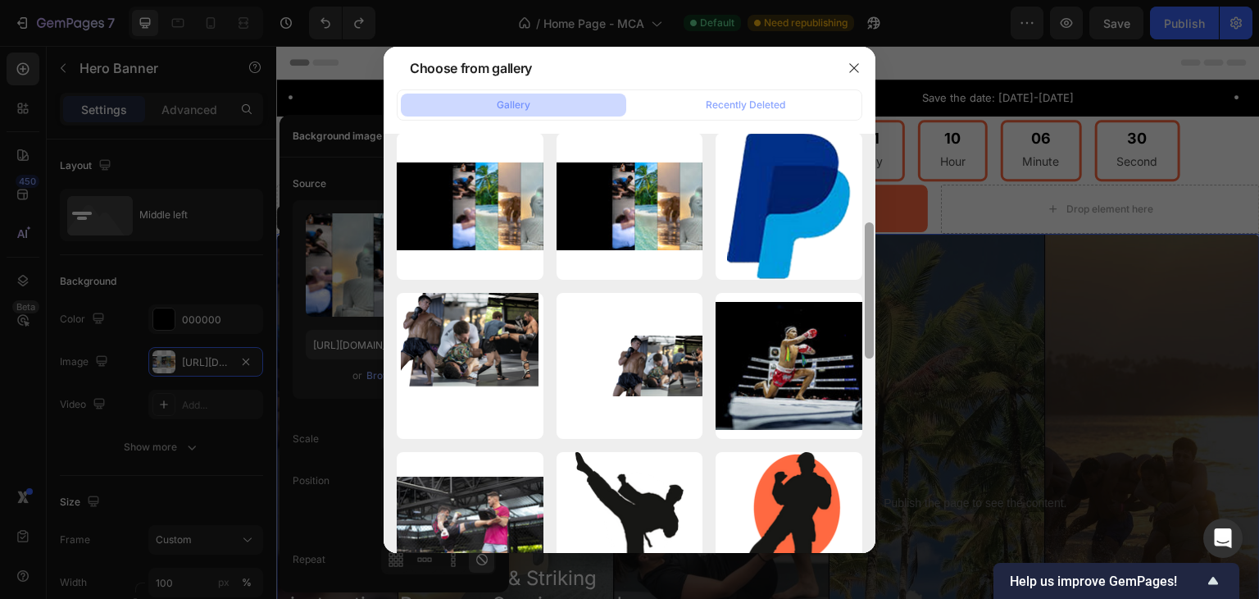
drag, startPoint x: 872, startPoint y: 240, endPoint x: 903, endPoint y: 348, distance: 112.4
click at [903, 348] on div "Choose from gallery Gallery Recently Deleted Untitled design (3).jpg 313.68 kb …" at bounding box center [629, 299] width 1259 height 599
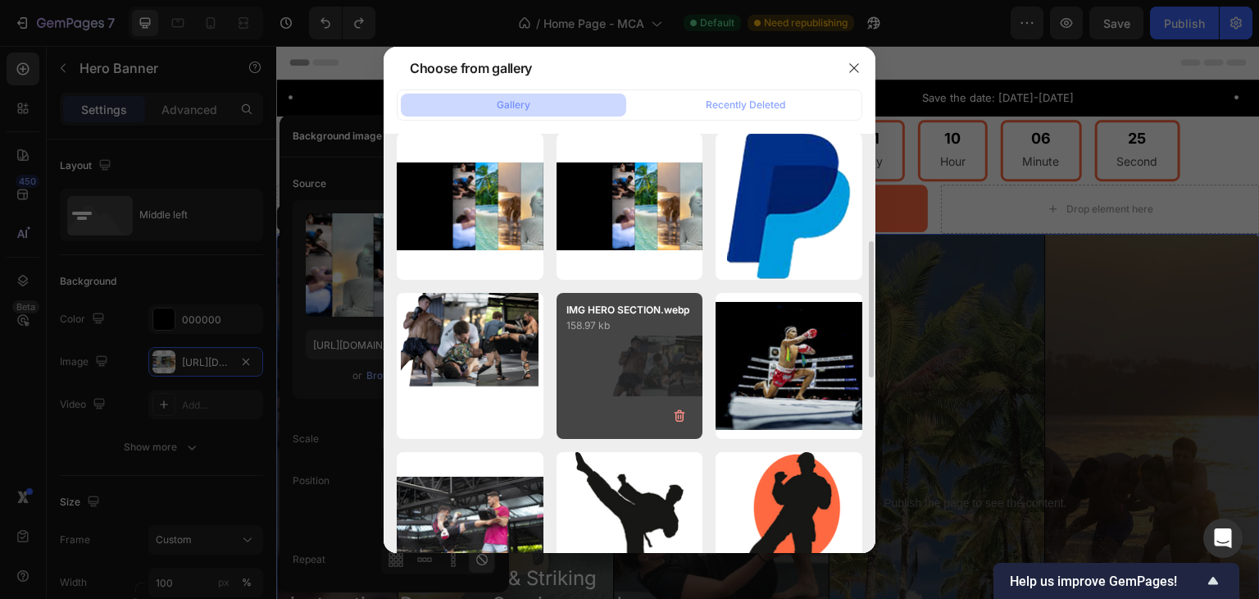
click at [593, 352] on div "IMG HERO SECTION.webp 158.97 kb" at bounding box center [630, 366] width 147 height 147
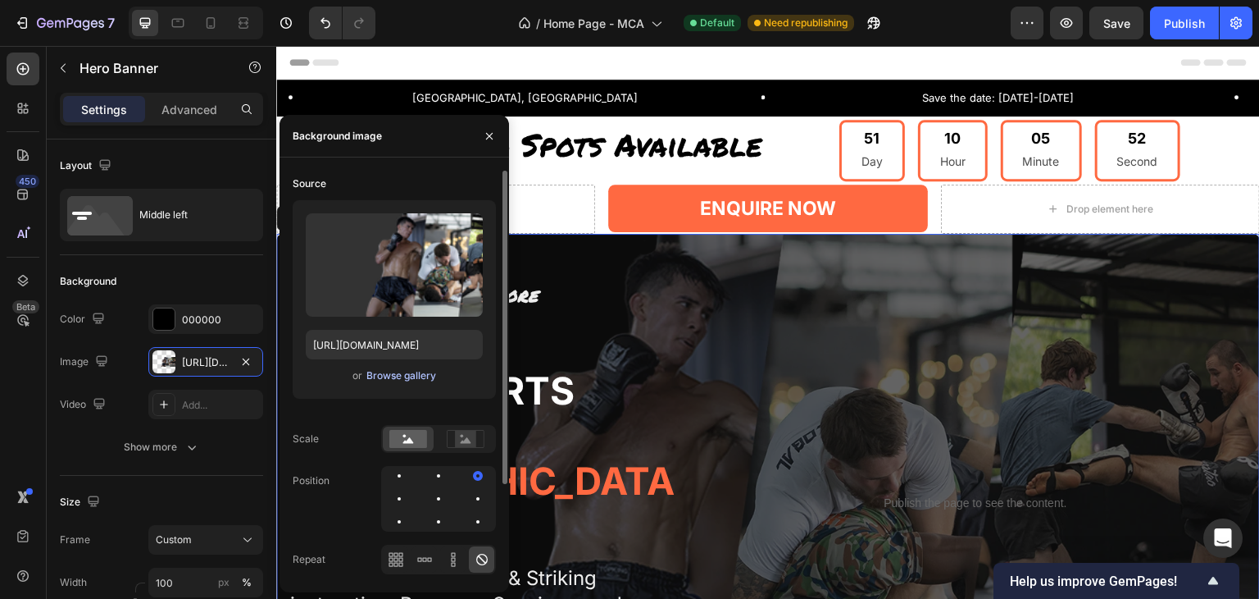
click at [387, 368] on div "Browse gallery" at bounding box center [402, 375] width 70 height 15
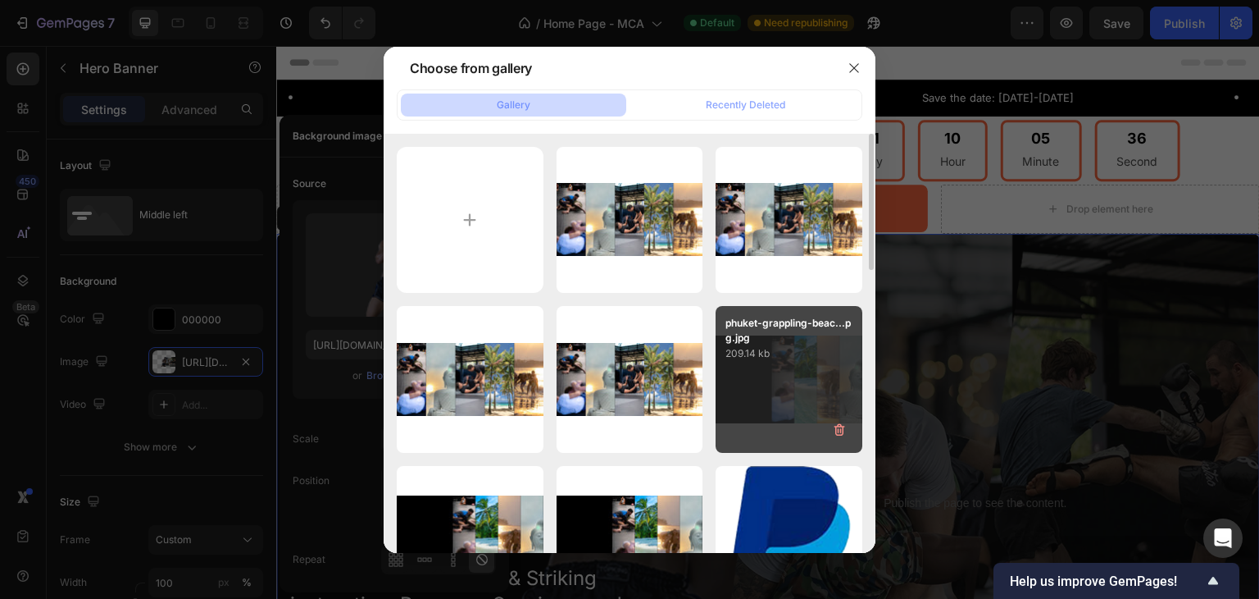
click at [805, 373] on div "phuket-grappling-beac...pg.jpg 209.14 kb" at bounding box center [789, 379] width 147 height 147
type input "[URL][DOMAIN_NAME]"
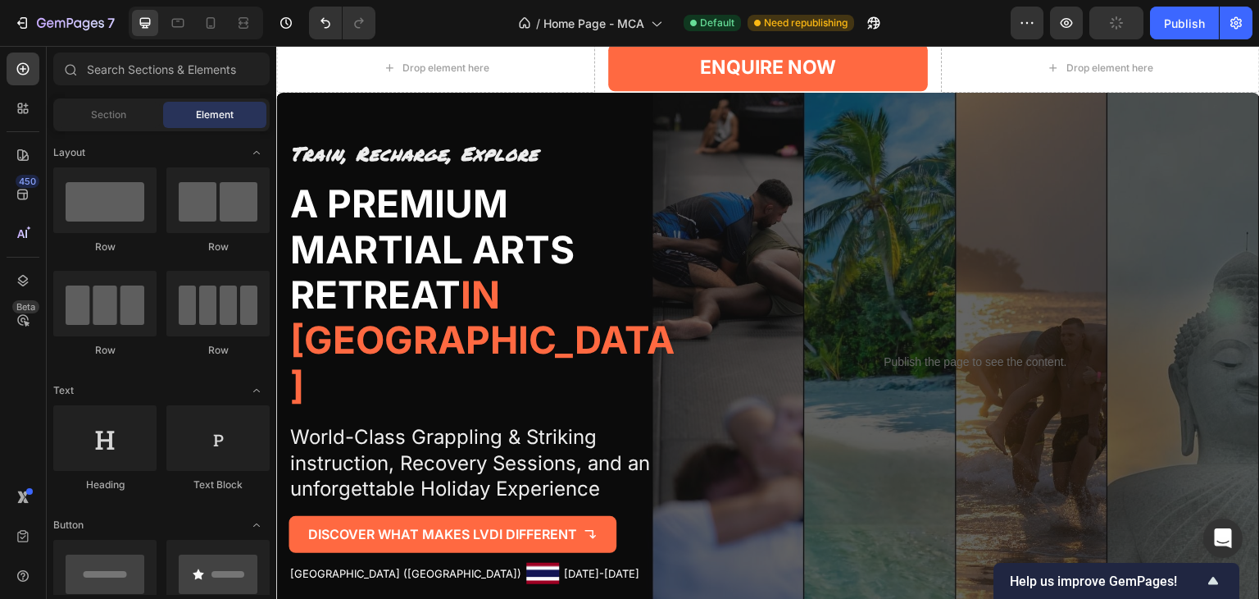
scroll to position [175, 0]
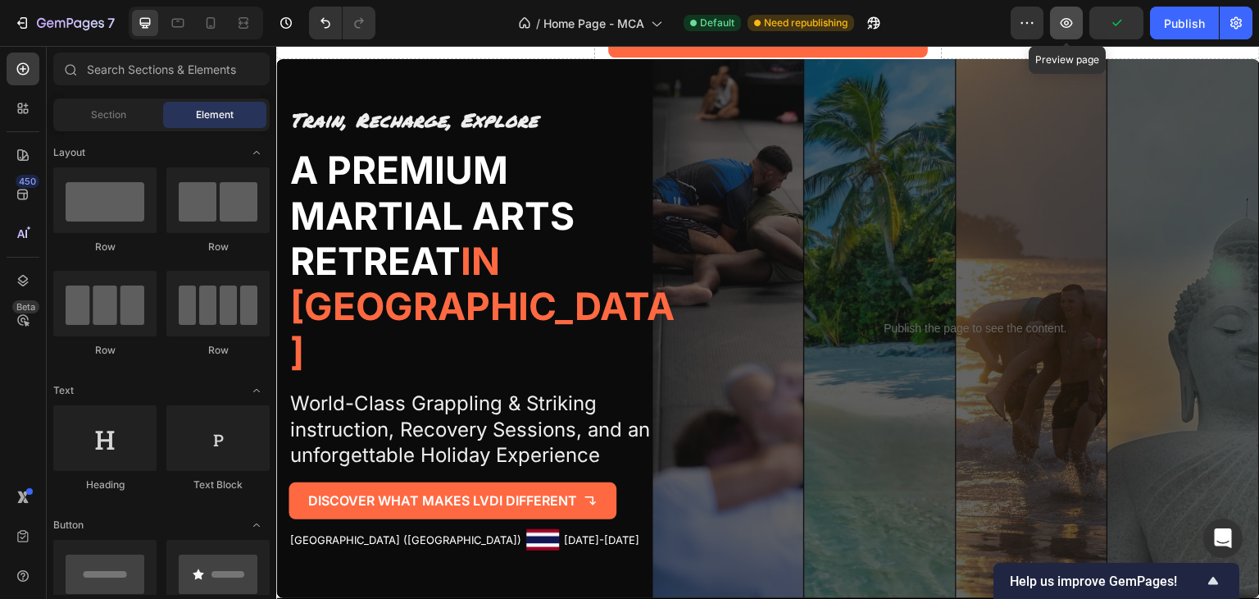
click at [1065, 24] on icon "button" at bounding box center [1067, 23] width 16 height 16
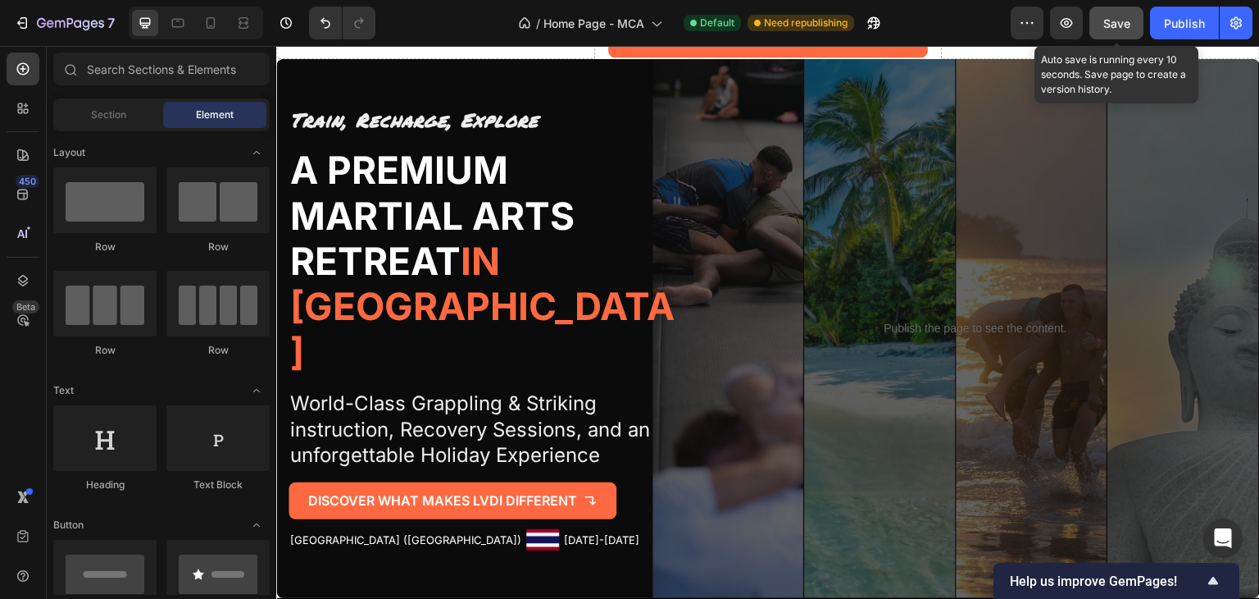
click at [1126, 27] on span "Save" at bounding box center [1117, 23] width 27 height 14
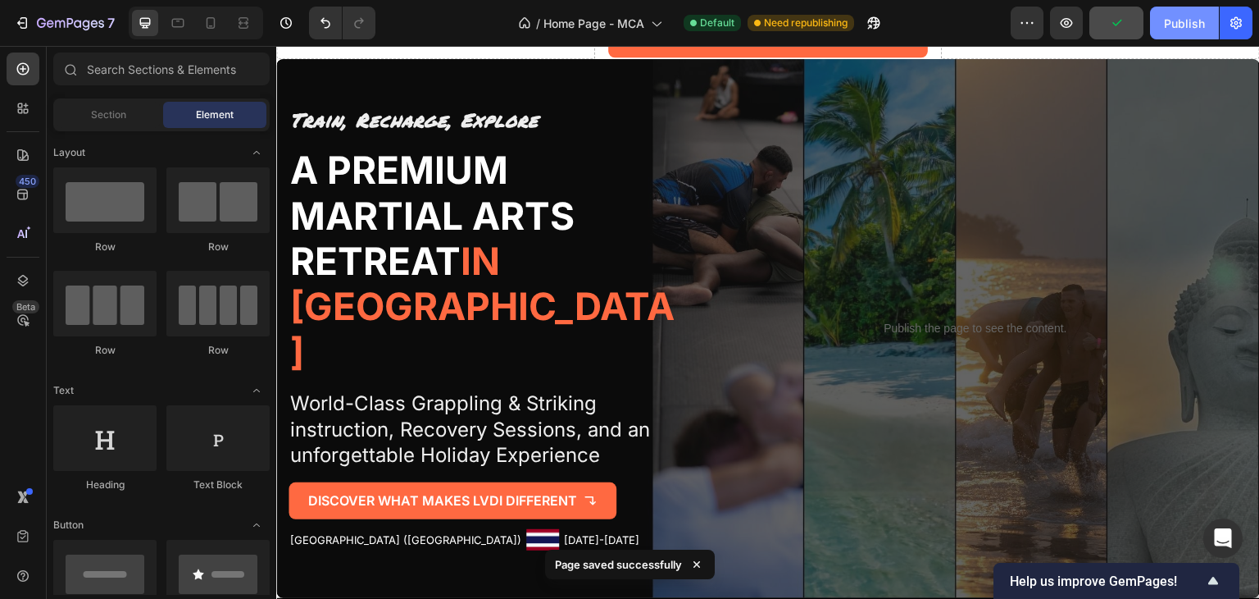
click at [1171, 28] on div "Publish" at bounding box center [1184, 23] width 41 height 17
